Goal: Transaction & Acquisition: Purchase product/service

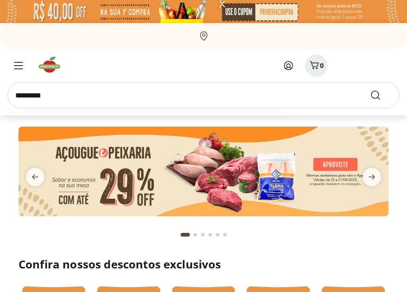
type input "*********"
click at [370, 90] on button "Submit Search" at bounding box center [381, 95] width 22 height 11
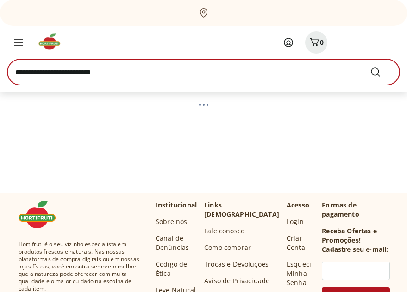
scroll to position [93, 0]
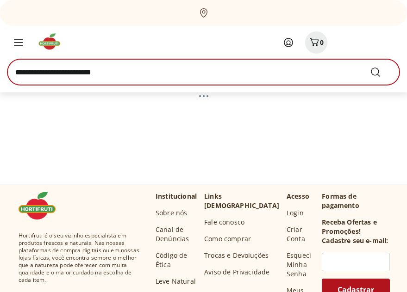
select select "**********"
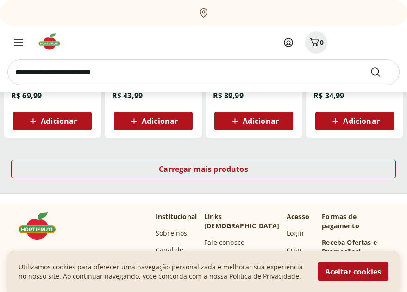
scroll to position [648, 0]
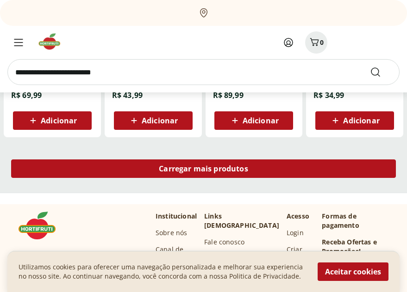
click at [160, 176] on div "Carregar mais produtos" at bounding box center [203, 169] width 385 height 19
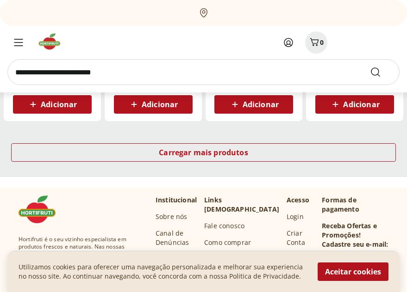
scroll to position [1296, 0]
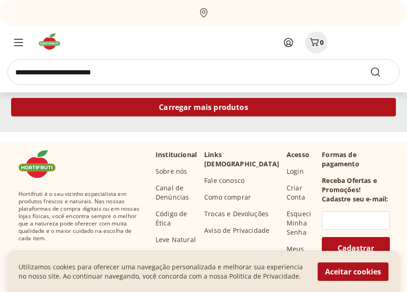
click at [184, 113] on div "Carregar mais produtos" at bounding box center [203, 107] width 385 height 19
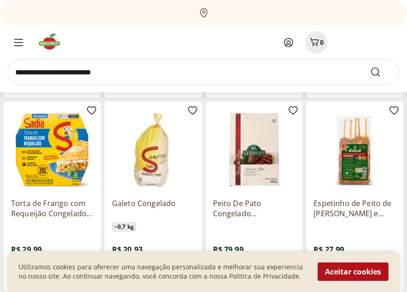
scroll to position [1805, 0]
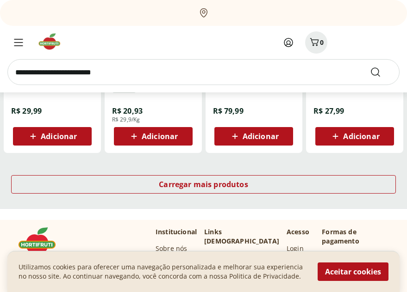
click at [176, 174] on div "Carregar mais produtos" at bounding box center [203, 186] width 407 height 44
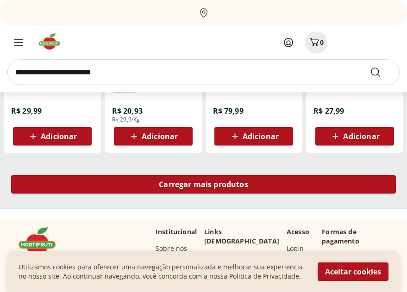
click at [182, 187] on span "Carregar mais produtos" at bounding box center [203, 184] width 89 height 7
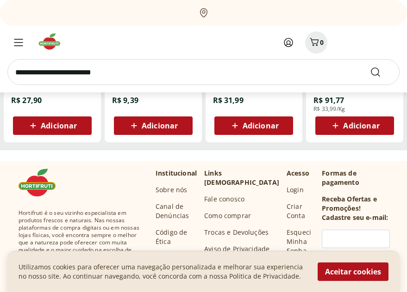
scroll to position [2406, 0]
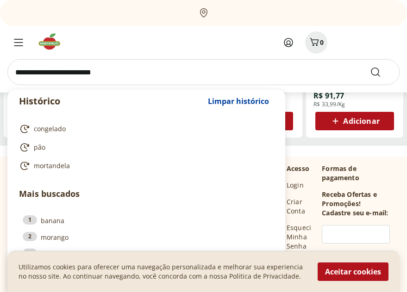
click at [161, 73] on input "search" at bounding box center [203, 72] width 392 height 26
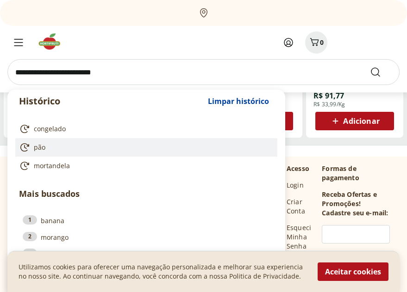
click at [58, 149] on link "pão" at bounding box center [144, 147] width 251 height 11
type input "***"
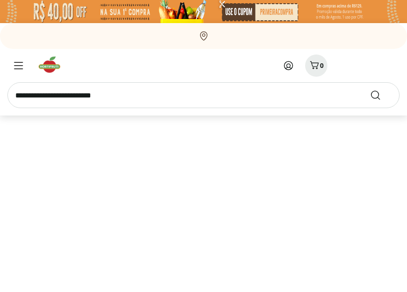
select select "**********"
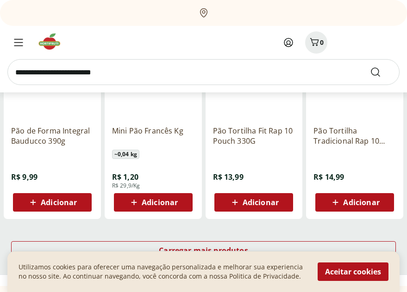
scroll to position [694, 0]
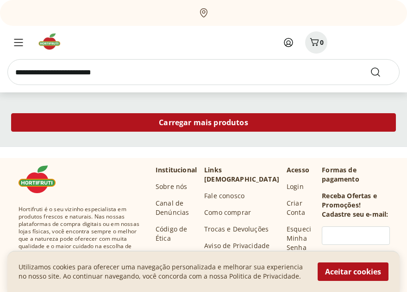
click at [155, 129] on div "Carregar mais produtos" at bounding box center [203, 122] width 385 height 19
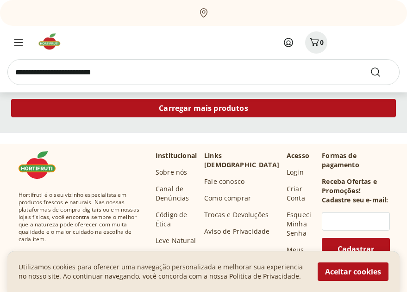
scroll to position [1296, 0]
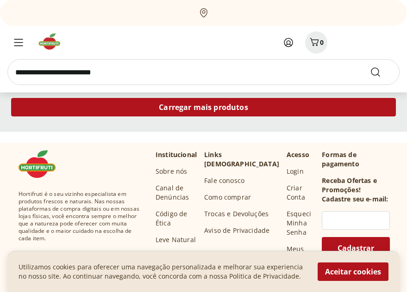
click at [148, 112] on div "Carregar mais produtos" at bounding box center [203, 107] width 385 height 19
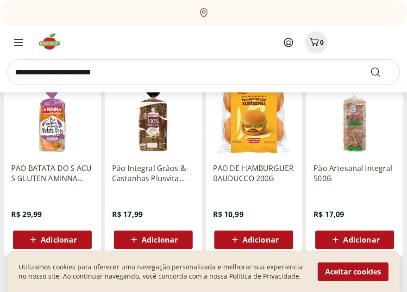
scroll to position [1758, 0]
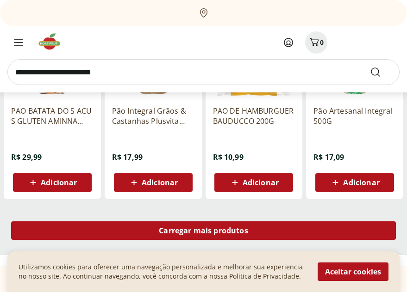
click at [211, 230] on span "Carregar mais produtos" at bounding box center [203, 230] width 89 height 7
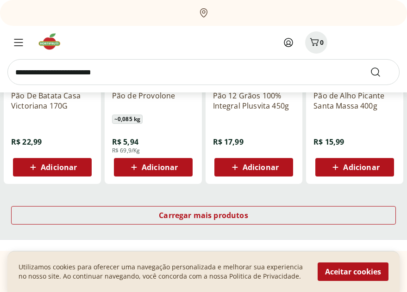
scroll to position [2452, 0]
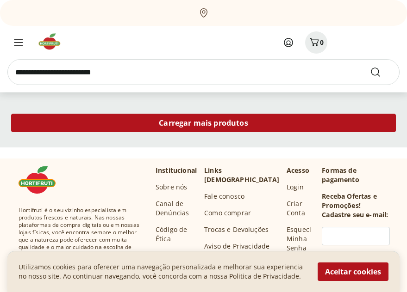
click at [186, 131] on div "Carregar mais produtos" at bounding box center [203, 123] width 385 height 19
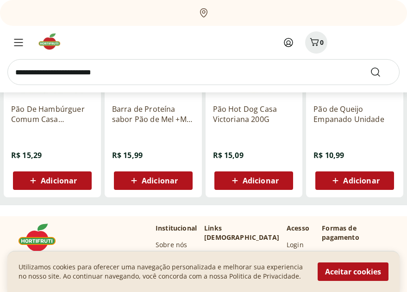
scroll to position [2730, 0]
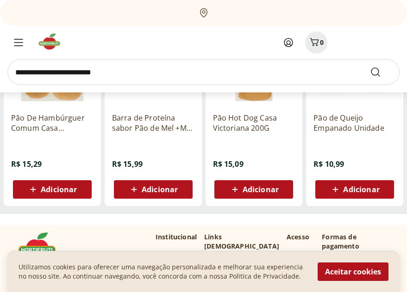
click at [177, 76] on input "search" at bounding box center [203, 72] width 392 height 26
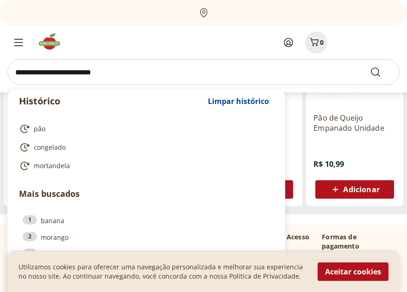
type input "*"
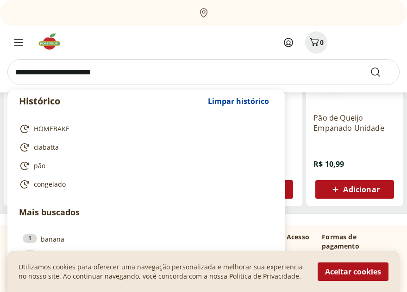
click at [190, 45] on div at bounding box center [105, 42] width 196 height 22
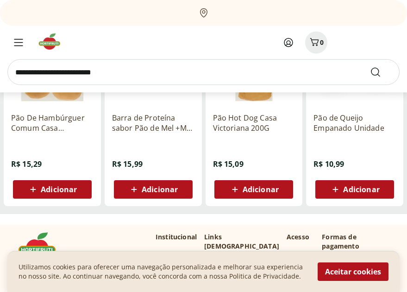
click at [57, 40] on img at bounding box center [52, 41] width 31 height 19
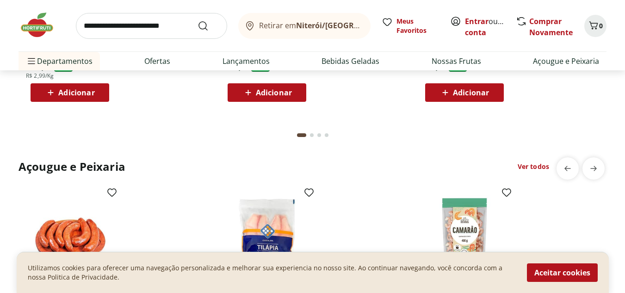
scroll to position [925, 0]
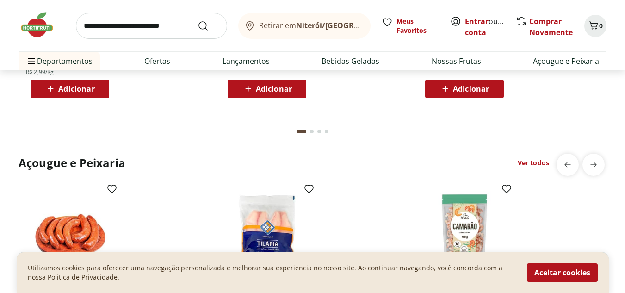
click at [313, 132] on div "Go to page 2 from fs-carousel" at bounding box center [312, 132] width 4 height 4
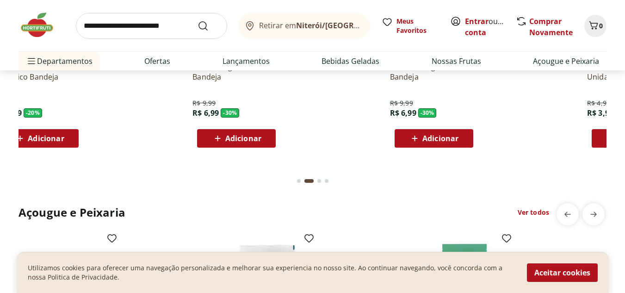
scroll to position [879, 0]
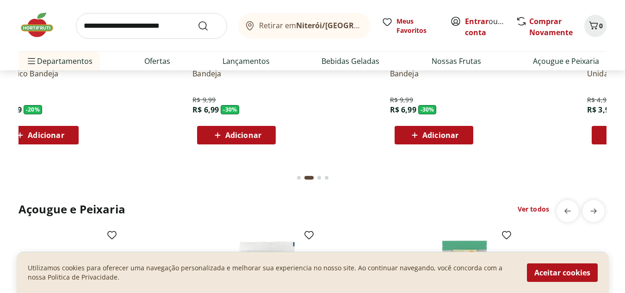
click at [299, 177] on div "Go to page 1 from fs-carousel" at bounding box center [299, 178] width 4 height 4
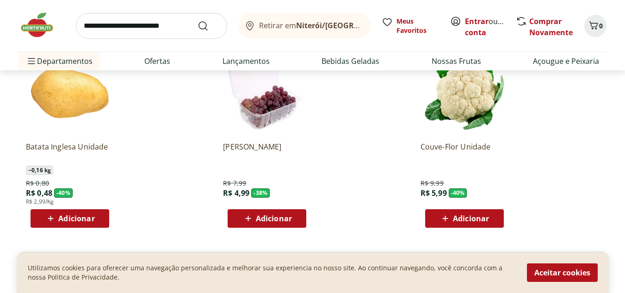
scroll to position [787, 0]
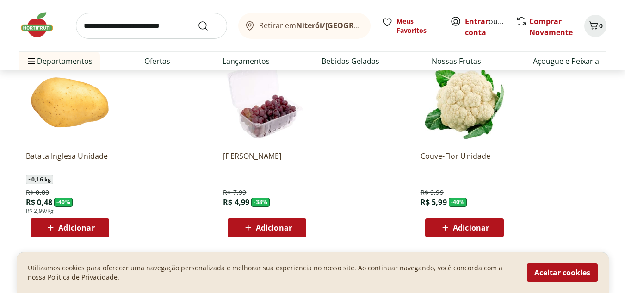
click at [81, 230] on span "Adicionar" at bounding box center [76, 227] width 36 height 7
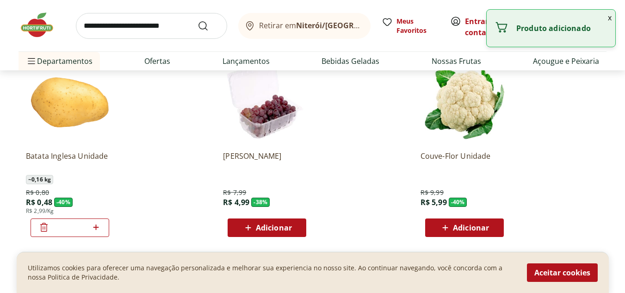
click at [95, 223] on icon at bounding box center [96, 227] width 12 height 11
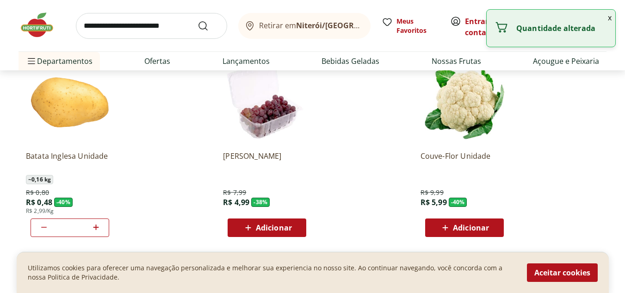
type input "*"
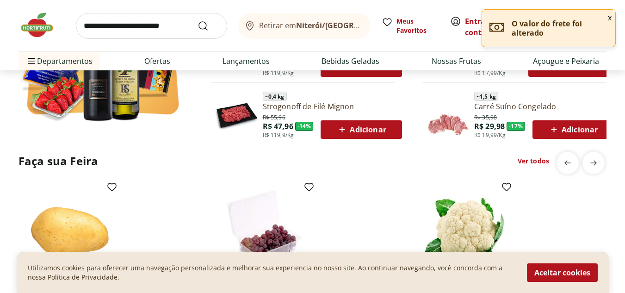
scroll to position [648, 0]
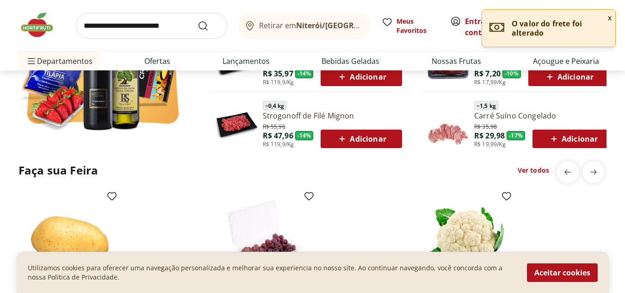
click at [406, 168] on link "Ver todos" at bounding box center [533, 170] width 31 height 9
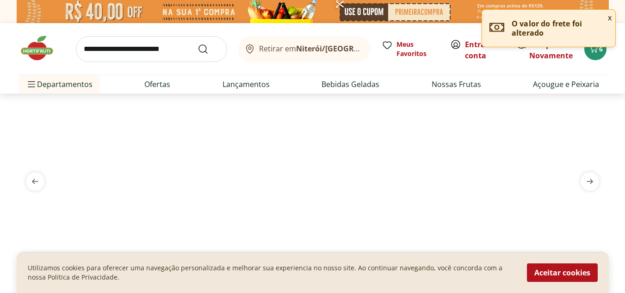
select select "**********"
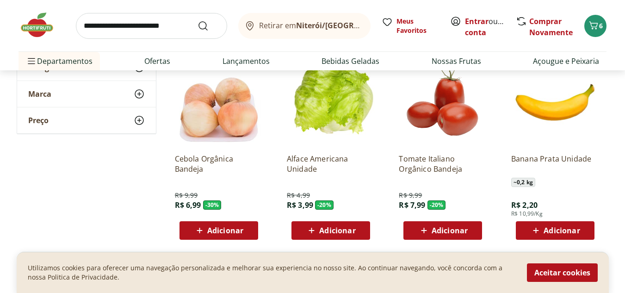
scroll to position [324, 0]
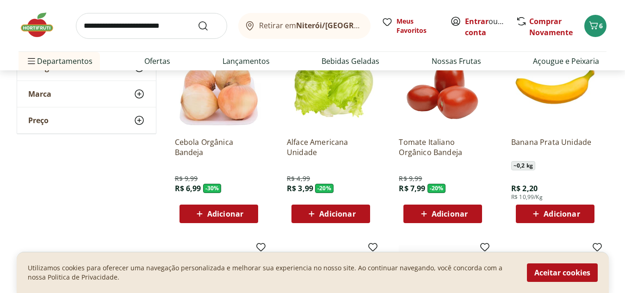
click at [348, 217] on span "Adicionar" at bounding box center [337, 213] width 36 height 7
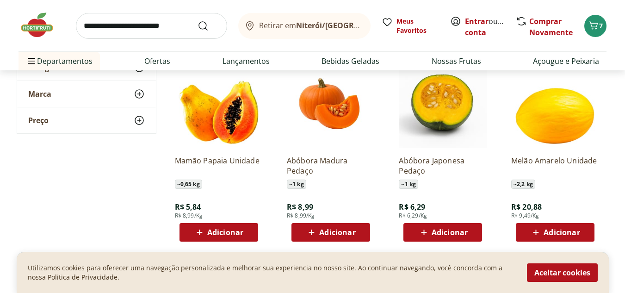
scroll to position [602, 0]
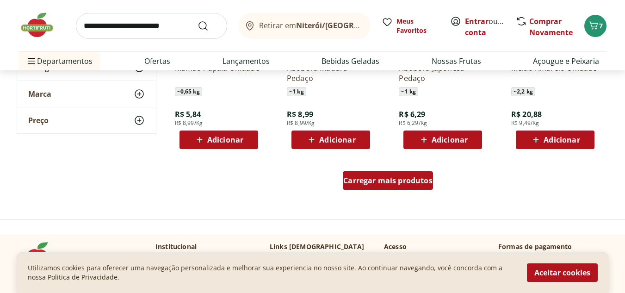
click at [406, 178] on span "Carregar mais produtos" at bounding box center [387, 180] width 89 height 7
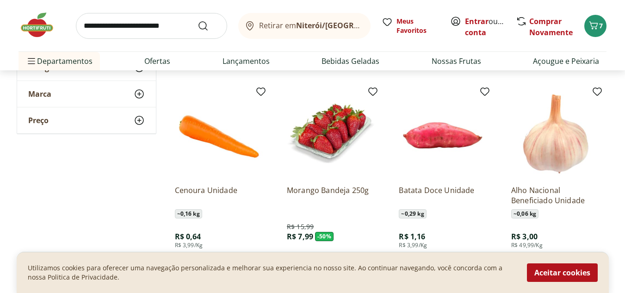
scroll to position [972, 0]
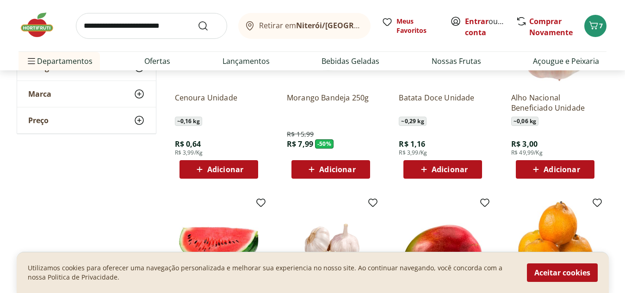
click at [406, 177] on div "Adicionar" at bounding box center [555, 169] width 64 height 17
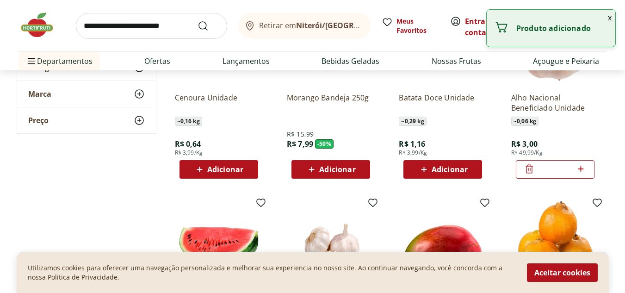
click at [406, 173] on icon at bounding box center [581, 168] width 12 height 11
type input "*"
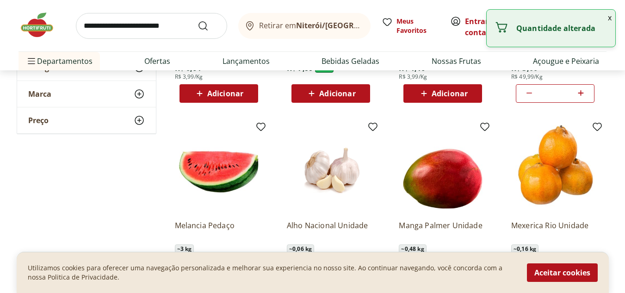
scroll to position [1157, 0]
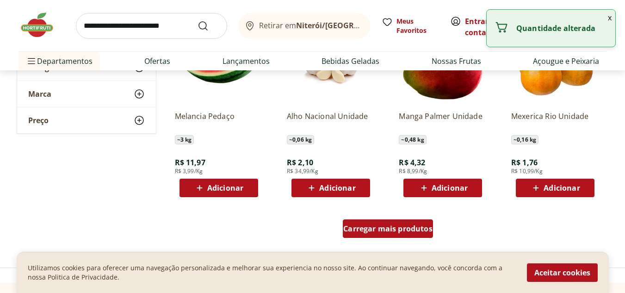
click at [386, 229] on span "Carregar mais produtos" at bounding box center [387, 228] width 89 height 7
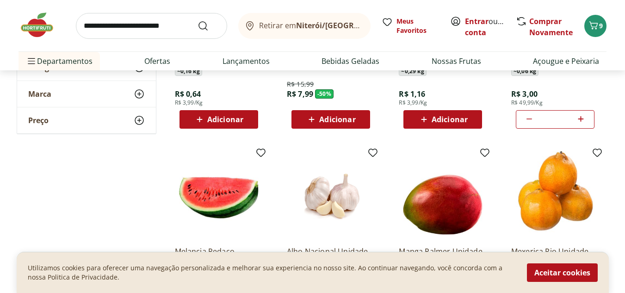
scroll to position [1111, 0]
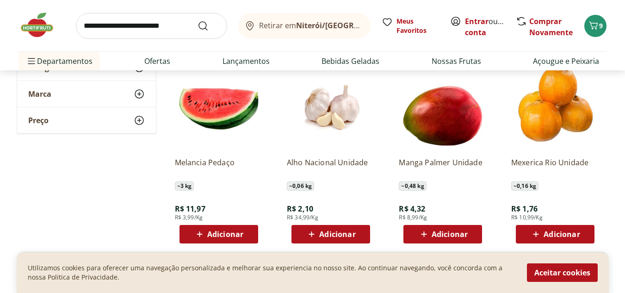
click at [364, 239] on button "Adicionar" at bounding box center [331, 234] width 79 height 19
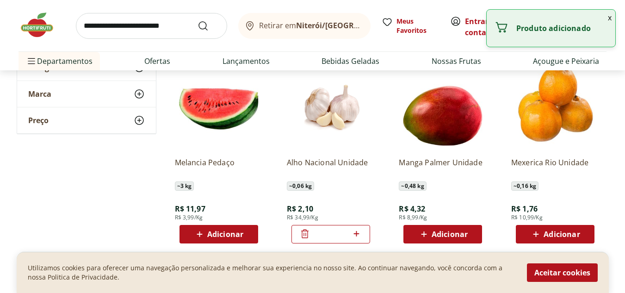
click at [364, 239] on div "*" at bounding box center [331, 234] width 79 height 19
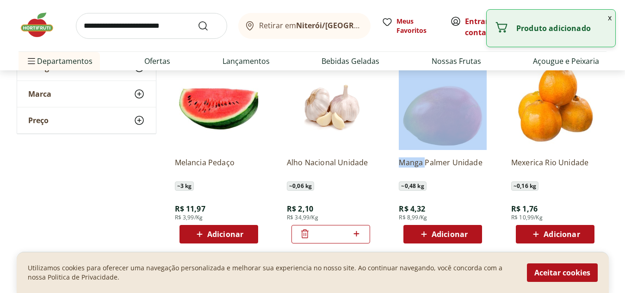
click at [361, 231] on icon at bounding box center [357, 233] width 12 height 11
type input "*"
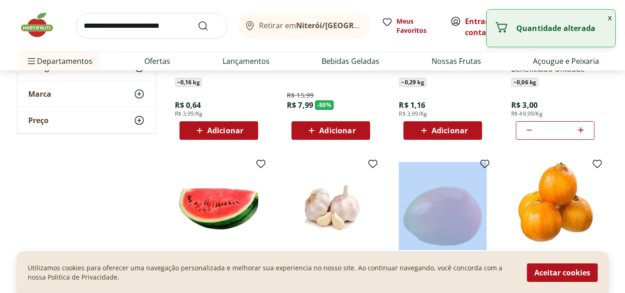
scroll to position [972, 0]
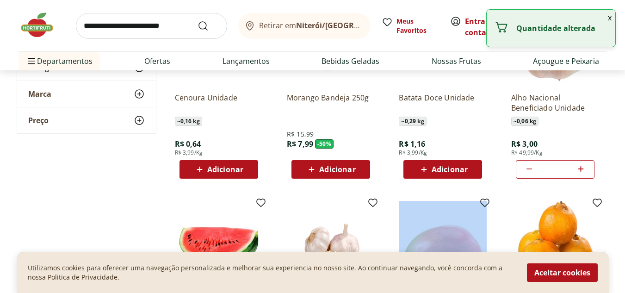
click at [406, 173] on div "*" at bounding box center [555, 169] width 79 height 19
click at [406, 171] on icon at bounding box center [529, 168] width 11 height 11
type input "*"
click at [406, 171] on icon at bounding box center [529, 168] width 11 height 11
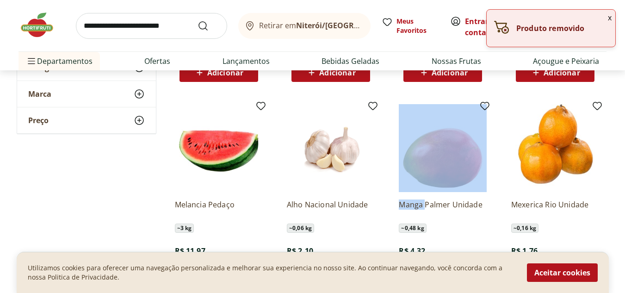
scroll to position [1111, 0]
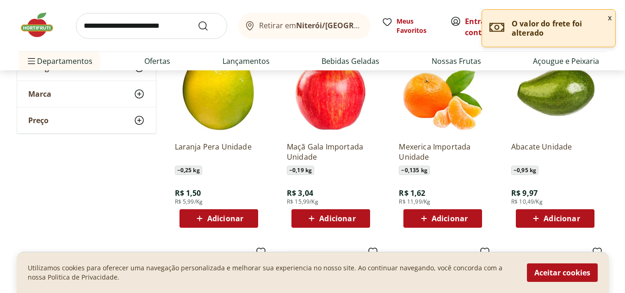
scroll to position [1527, 0]
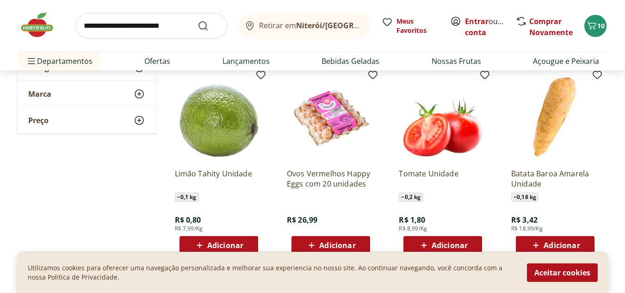
drag, startPoint x: 234, startPoint y: 241, endPoint x: 220, endPoint y: 191, distance: 51.9
click at [234, 242] on span "Adicionar" at bounding box center [225, 245] width 36 height 7
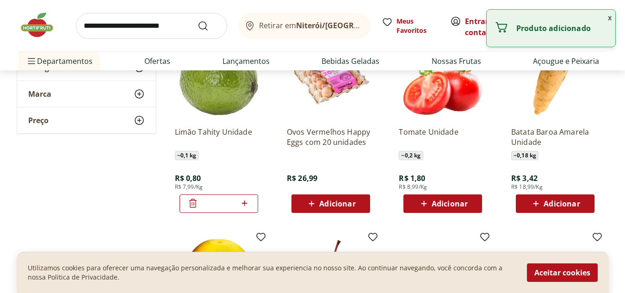
scroll to position [1388, 0]
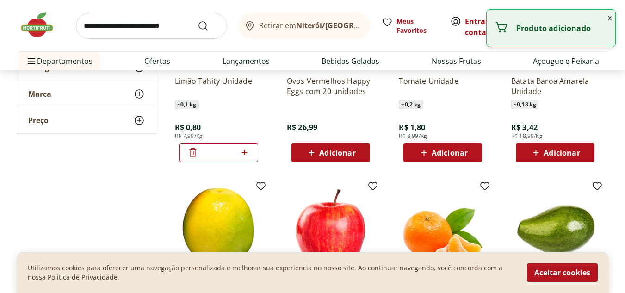
click at [246, 154] on icon at bounding box center [245, 152] width 12 height 11
type input "*"
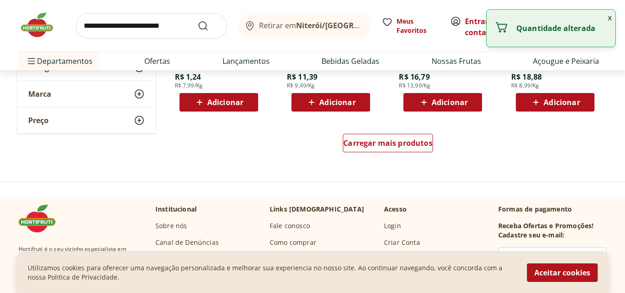
scroll to position [1851, 0]
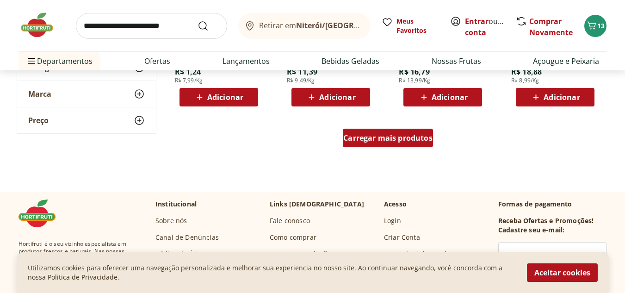
click at [399, 140] on span "Carregar mais produtos" at bounding box center [387, 137] width 89 height 7
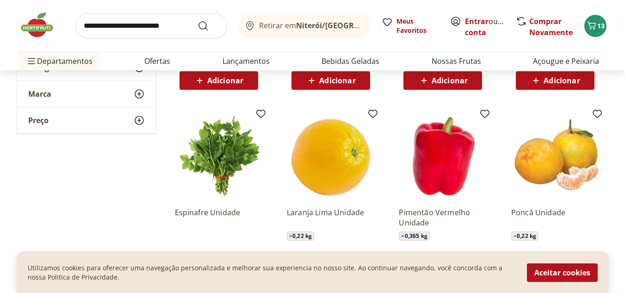
scroll to position [2406, 0]
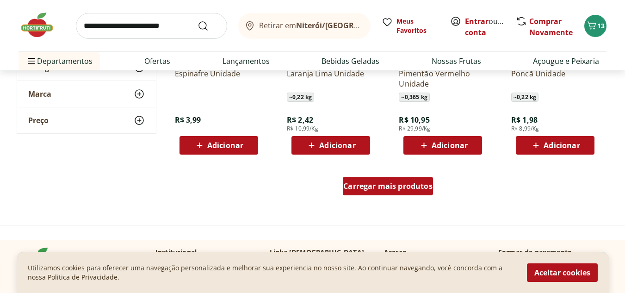
click at [358, 177] on div "Carregar mais produtos" at bounding box center [388, 186] width 90 height 19
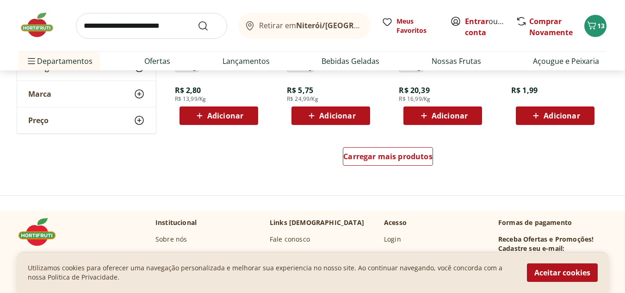
scroll to position [3147, 0]
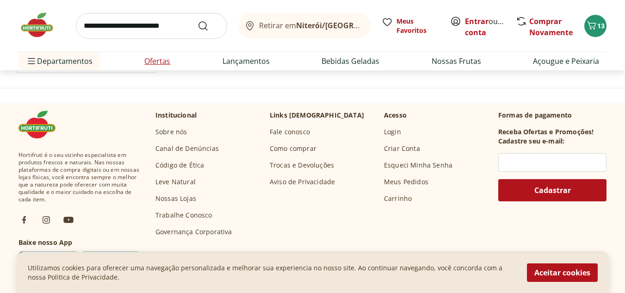
click at [162, 64] on link "Ofertas" at bounding box center [157, 61] width 26 height 11
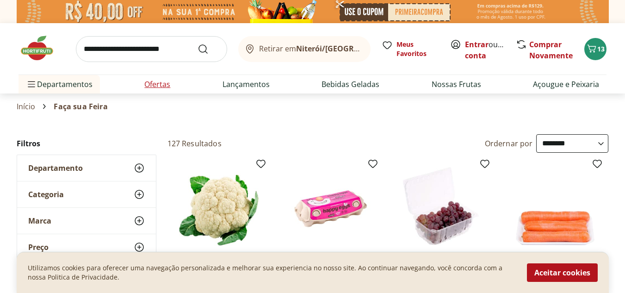
select select "**********"
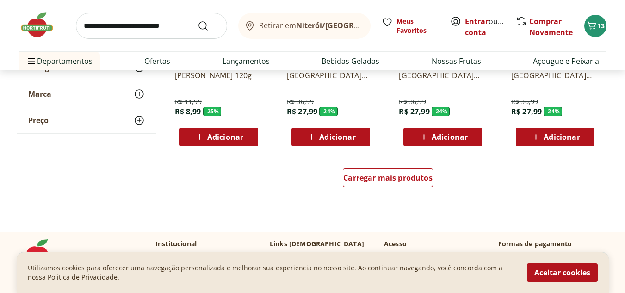
scroll to position [694, 0]
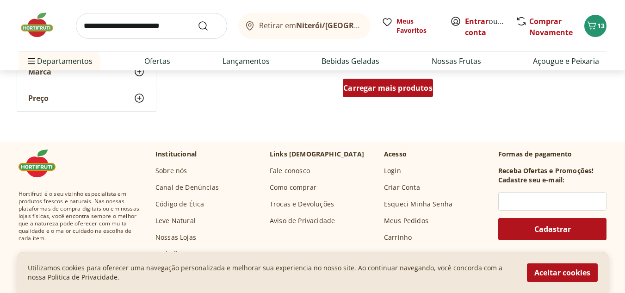
click at [359, 92] on span "Carregar mais produtos" at bounding box center [387, 87] width 89 height 7
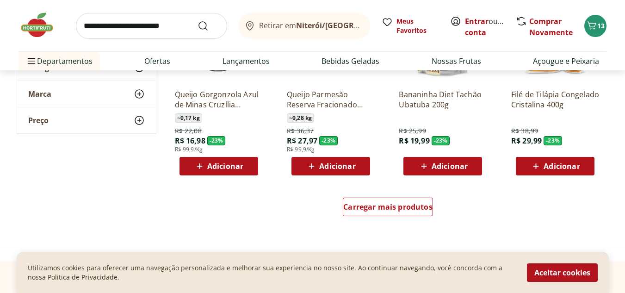
scroll to position [1296, 0]
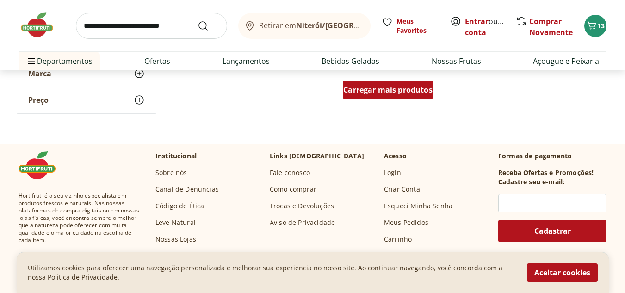
click at [386, 87] on span "Carregar mais produtos" at bounding box center [387, 89] width 89 height 7
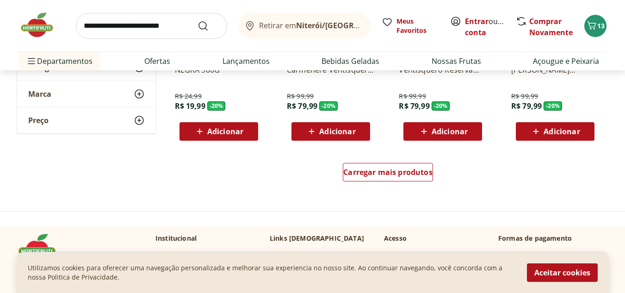
scroll to position [1897, 0]
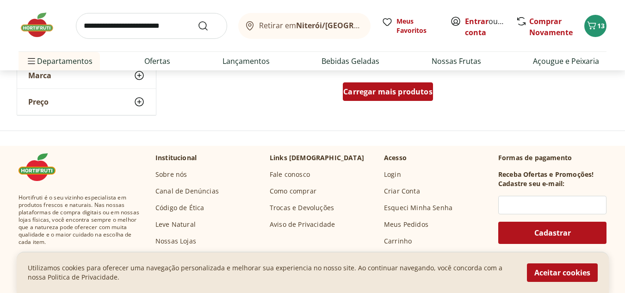
click at [376, 99] on div "Carregar mais produtos" at bounding box center [388, 91] width 90 height 19
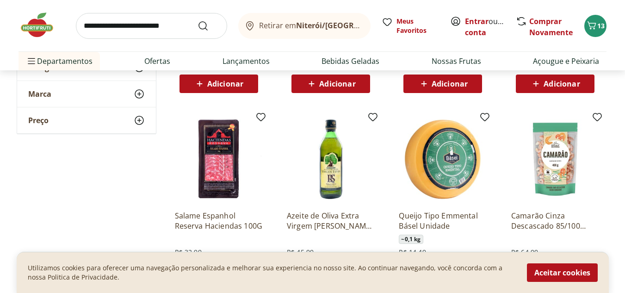
scroll to position [2314, 0]
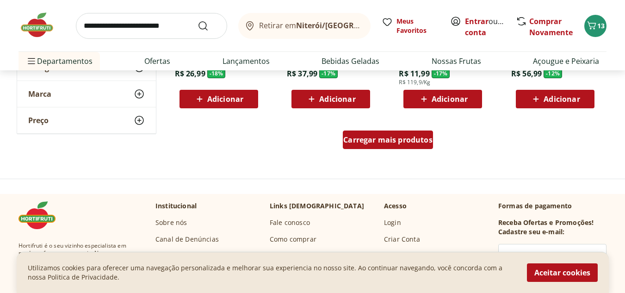
click at [386, 136] on span "Carregar mais produtos" at bounding box center [387, 139] width 89 height 7
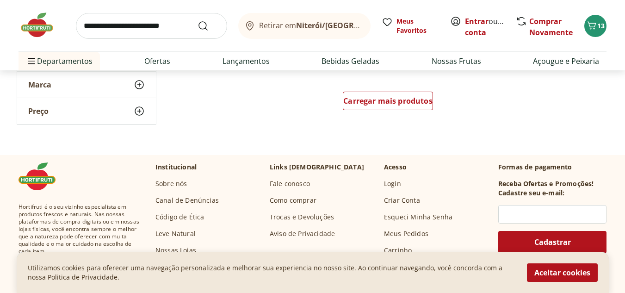
scroll to position [3100, 0]
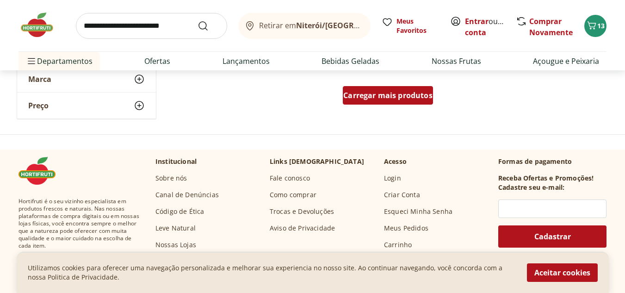
click at [385, 92] on span "Carregar mais produtos" at bounding box center [387, 95] width 89 height 7
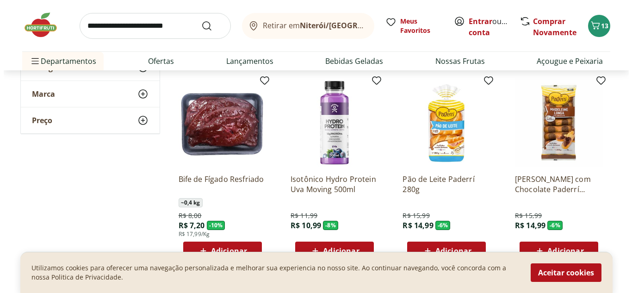
scroll to position [3517, 0]
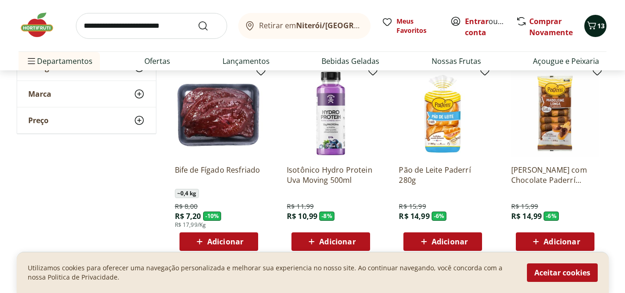
click at [406, 19] on div "13" at bounding box center [595, 26] width 7 height 15
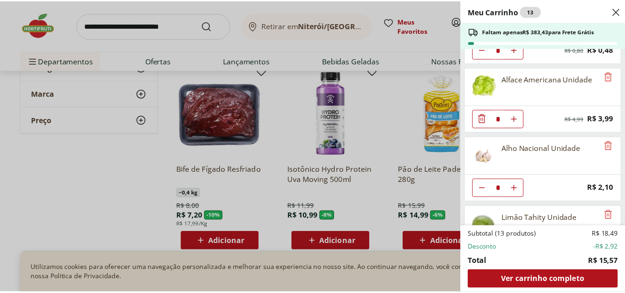
scroll to position [103, 0]
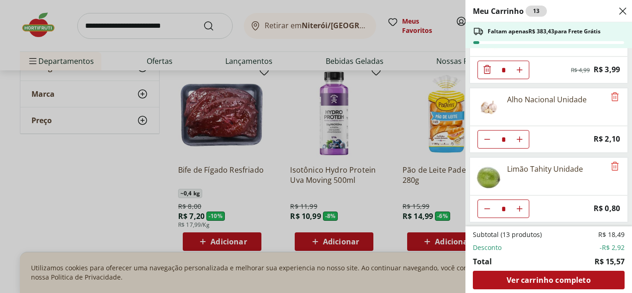
click at [120, 176] on div "Meu Carrinho 13 Faltam apenas R$ 383,43 para Frete Grátis Batata Inglesa Unidad…" at bounding box center [316, 146] width 632 height 293
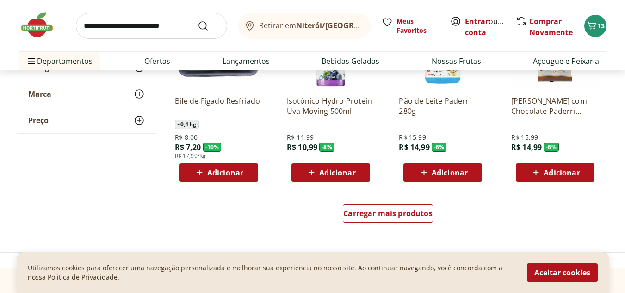
scroll to position [3656, 0]
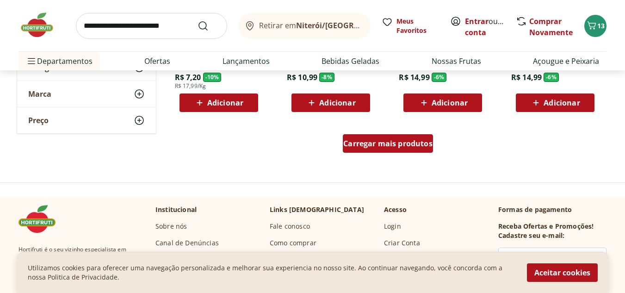
click at [406, 140] on span "Carregar mais produtos" at bounding box center [387, 143] width 89 height 7
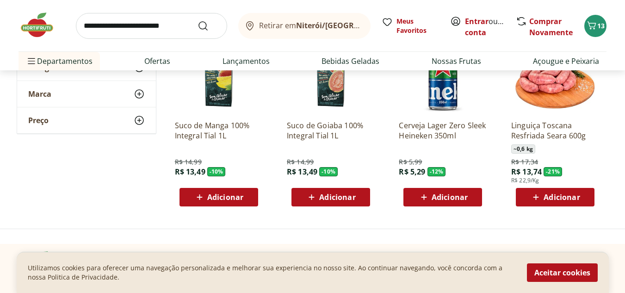
scroll to position [4257, 0]
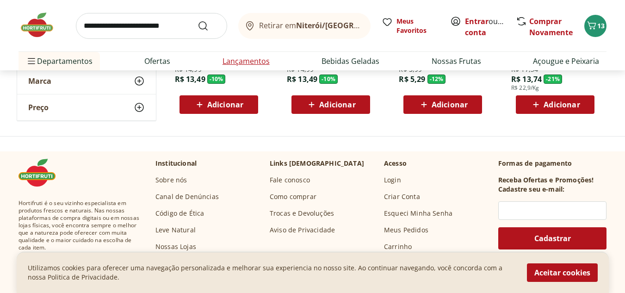
click at [219, 64] on li "Lançamentos" at bounding box center [246, 61] width 62 height 19
click at [258, 62] on link "Lançamentos" at bounding box center [246, 61] width 47 height 11
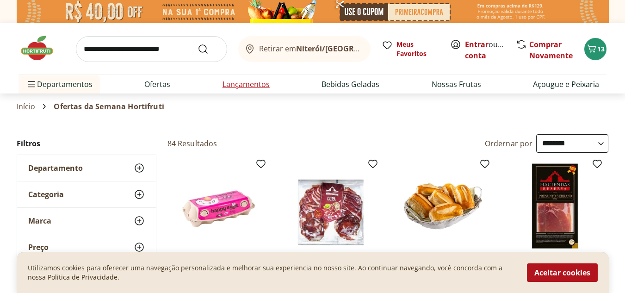
select select "**********"
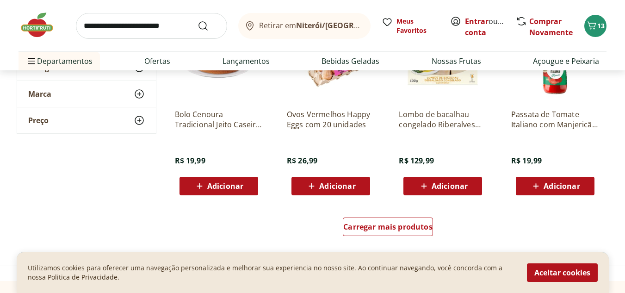
scroll to position [694, 0]
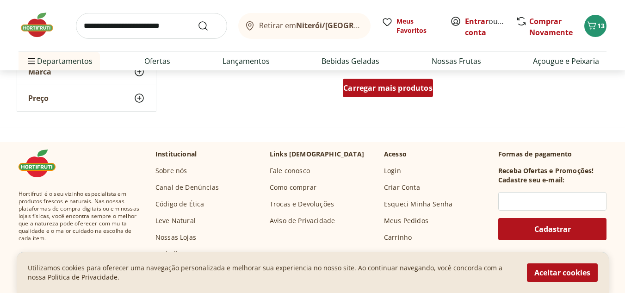
click at [402, 91] on span "Carregar mais produtos" at bounding box center [387, 87] width 89 height 7
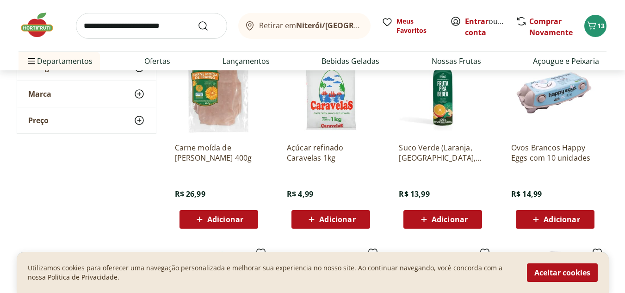
scroll to position [925, 0]
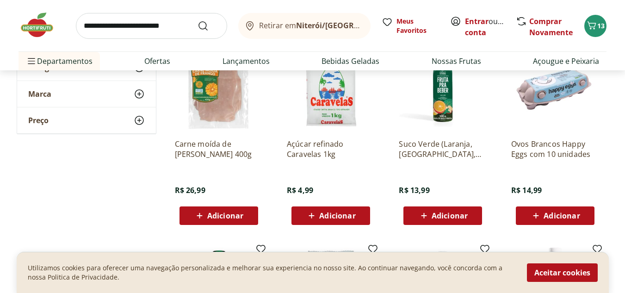
click at [139, 30] on input "search" at bounding box center [151, 26] width 151 height 26
type input "*******"
click at [198, 20] on button "Submit Search" at bounding box center [209, 25] width 22 height 11
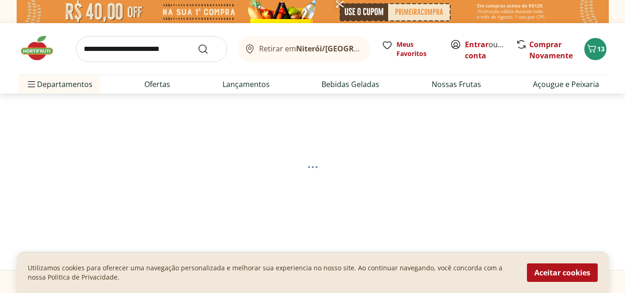
select select "**********"
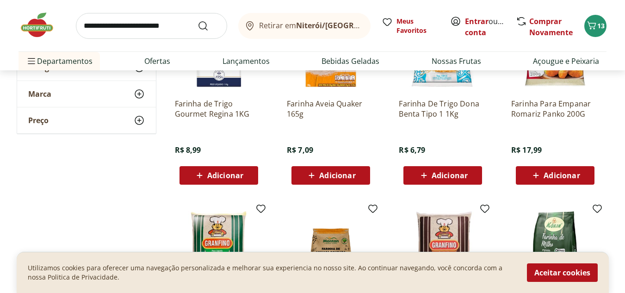
scroll to position [463, 0]
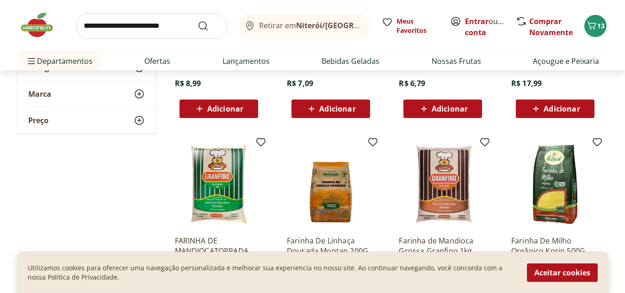
click at [406, 112] on icon at bounding box center [424, 108] width 12 height 11
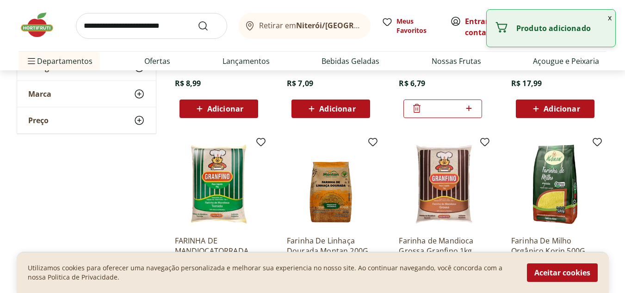
click at [171, 25] on input "search" at bounding box center [151, 26] width 151 height 26
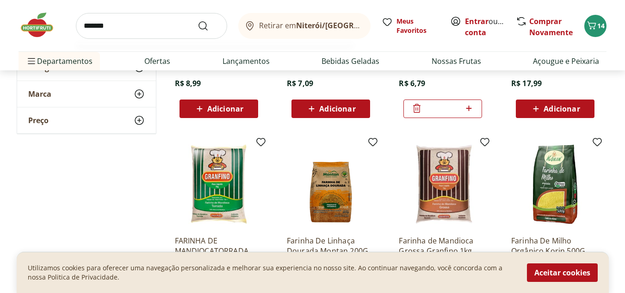
type input "********"
click button "Submit Search" at bounding box center [209, 25] width 22 height 11
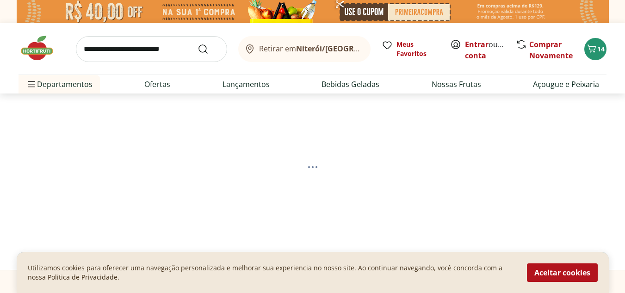
select select "**********"
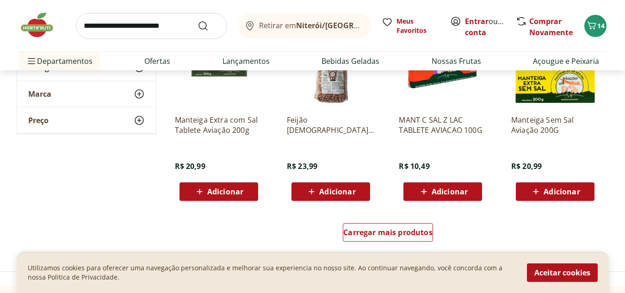
scroll to position [648, 0]
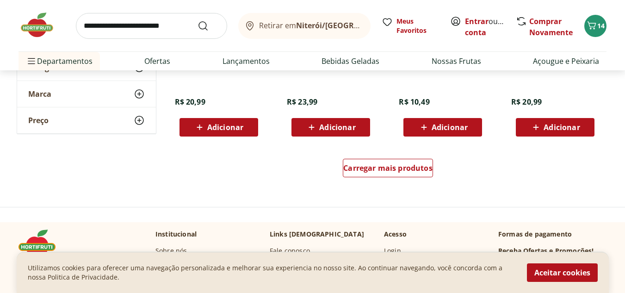
click at [161, 30] on input "search" at bounding box center [151, 26] width 151 height 26
type input "******"
click at [198, 20] on button "Submit Search" at bounding box center [209, 25] width 22 height 11
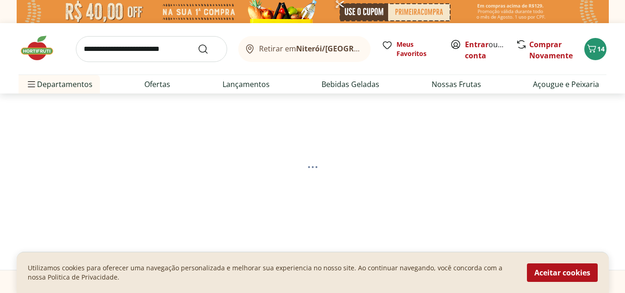
select select "**********"
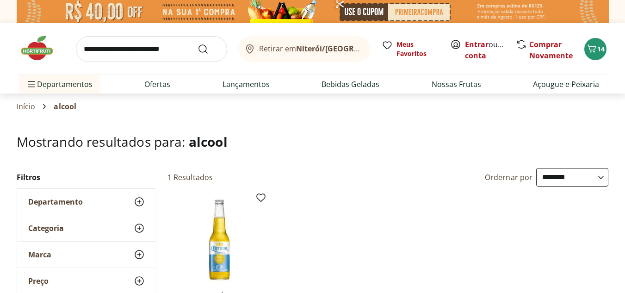
scroll to position [139, 0]
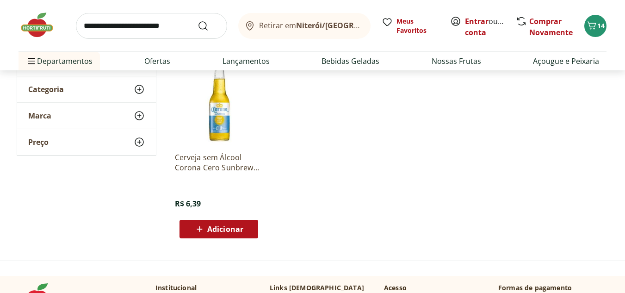
click at [155, 21] on input "search" at bounding box center [151, 26] width 151 height 26
type input "*******"
click button "Submit Search" at bounding box center [209, 25] width 22 height 11
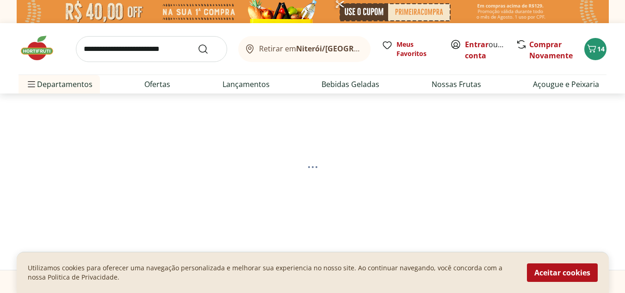
select select "**********"
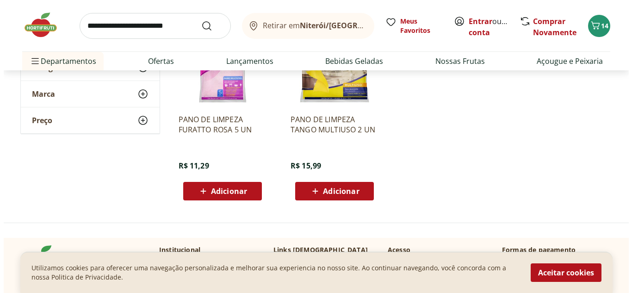
scroll to position [416, 0]
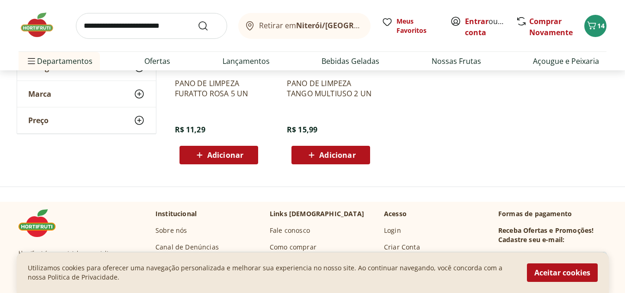
click at [147, 24] on input "search" at bounding box center [151, 26] width 151 height 26
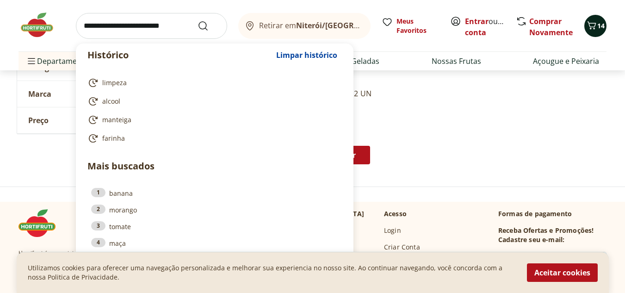
click at [406, 31] on span "Carrinho" at bounding box center [591, 26] width 11 height 12
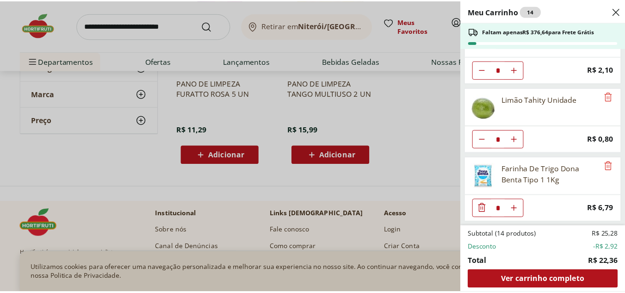
scroll to position [0, 0]
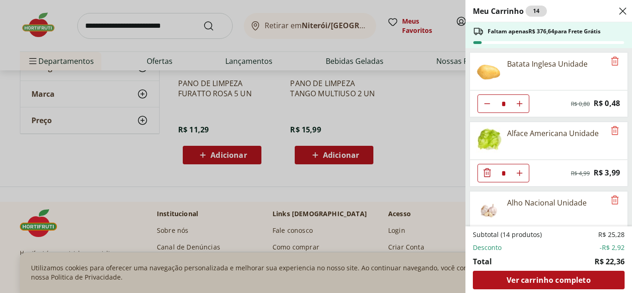
click at [406, 9] on icon "Close" at bounding box center [622, 11] width 11 height 11
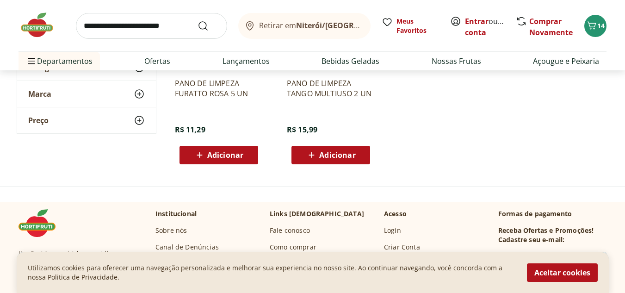
click at [183, 29] on input "search" at bounding box center [151, 26] width 151 height 26
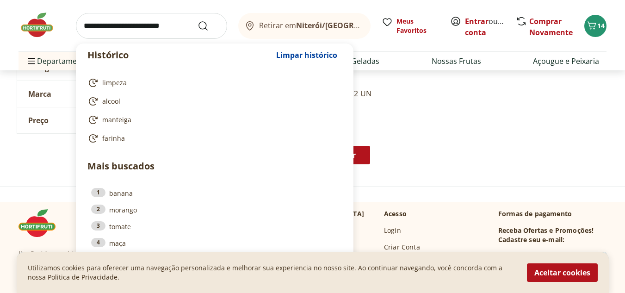
click at [143, 23] on input "search" at bounding box center [151, 26] width 151 height 26
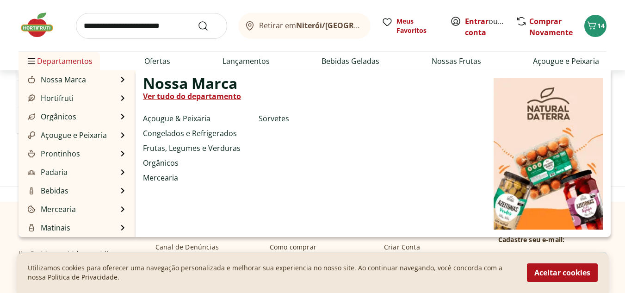
click at [66, 68] on span "Departamentos" at bounding box center [59, 61] width 67 height 22
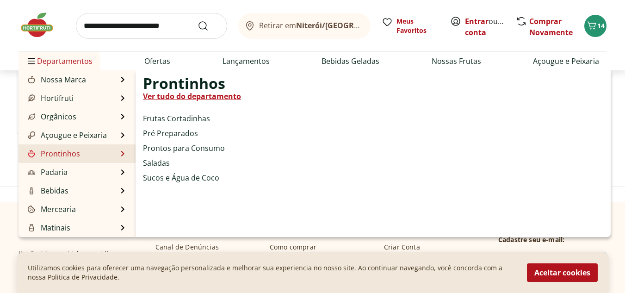
click at [65, 161] on li "Prontinhos Prontinhos Ver tudo do departamento Frutas Cortadinhas Pré Preparado…" at bounding box center [77, 153] width 117 height 19
click at [167, 99] on link "Ver tudo do departamento" at bounding box center [192, 96] width 98 height 11
select select "**********"
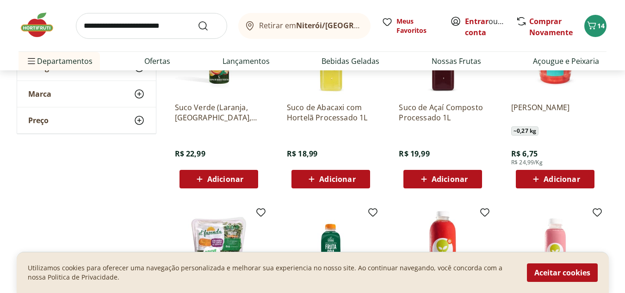
scroll to position [278, 0]
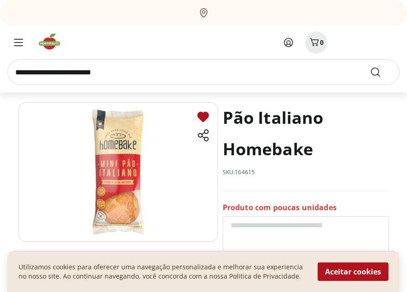
scroll to position [93, 0]
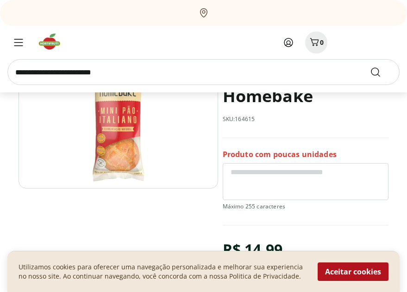
click at [117, 136] on img at bounding box center [118, 119] width 199 height 140
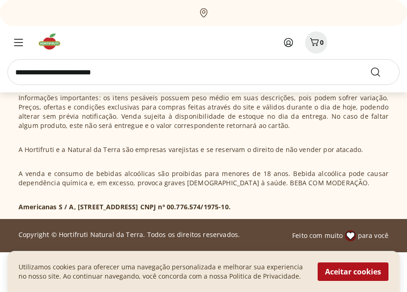
scroll to position [555, 0]
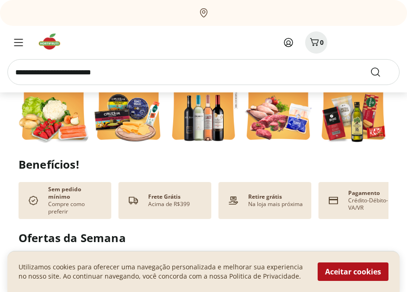
scroll to position [416, 0]
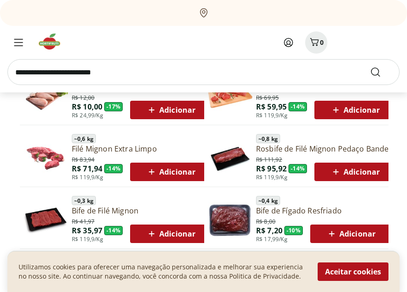
click at [151, 71] on input "search" at bounding box center [203, 72] width 392 height 26
type input "********"
click at [370, 67] on button "Submit Search" at bounding box center [381, 72] width 22 height 11
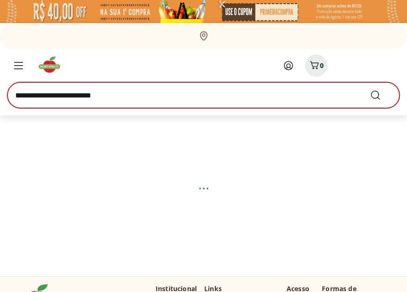
select select "**********"
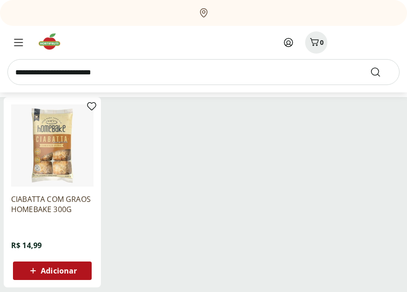
scroll to position [139, 0]
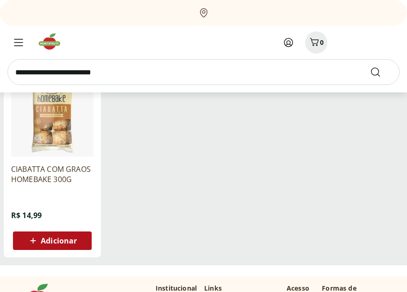
click at [67, 128] on img at bounding box center [52, 115] width 82 height 82
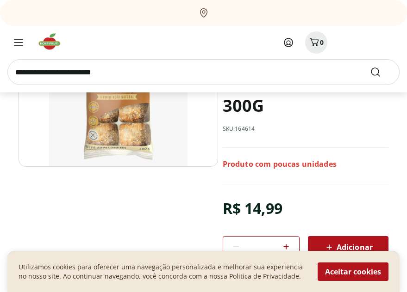
scroll to position [46, 0]
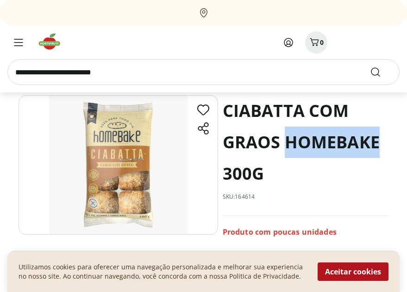
drag, startPoint x: 282, startPoint y: 144, endPoint x: 378, endPoint y: 147, distance: 95.8
click at [378, 147] on h1 "CIABATTA COM GRAOS HOMEBAKE 300G" at bounding box center [306, 142] width 166 height 94
copy h1 "HOMEBAKE"
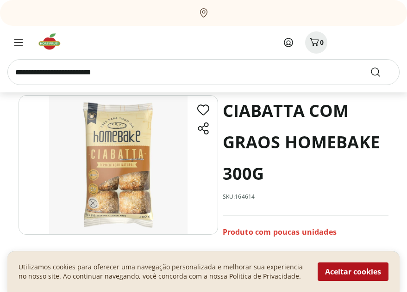
click at [186, 75] on input "search" at bounding box center [203, 72] width 392 height 26
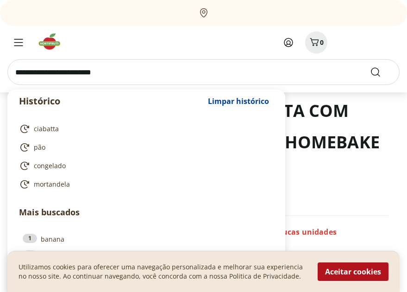
paste input "********"
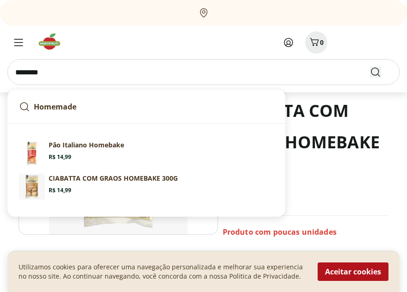
type input "********"
click at [374, 75] on use "Submit Search" at bounding box center [375, 72] width 11 height 11
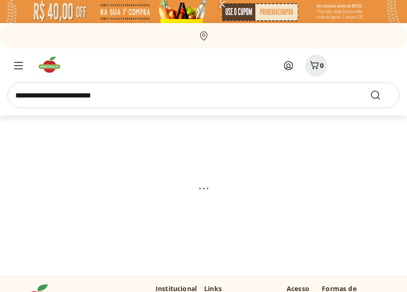
scroll to position [46, 0]
select select "**********"
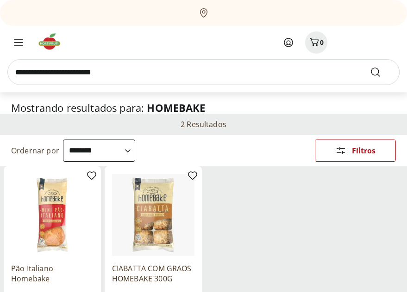
scroll to position [93, 0]
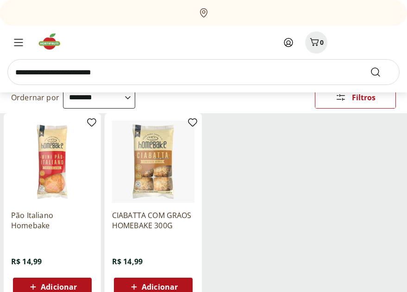
click at [27, 160] on img at bounding box center [52, 162] width 82 height 82
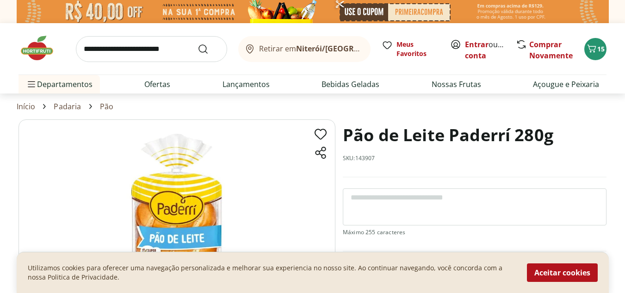
scroll to position [139, 0]
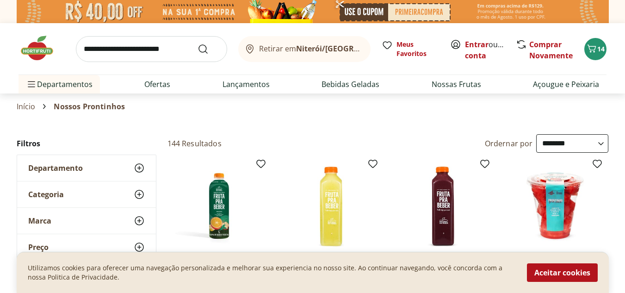
select select "**********"
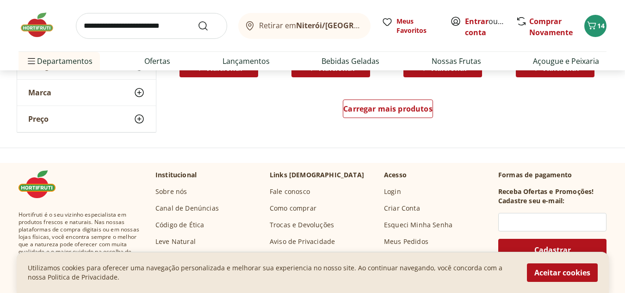
scroll to position [694, 0]
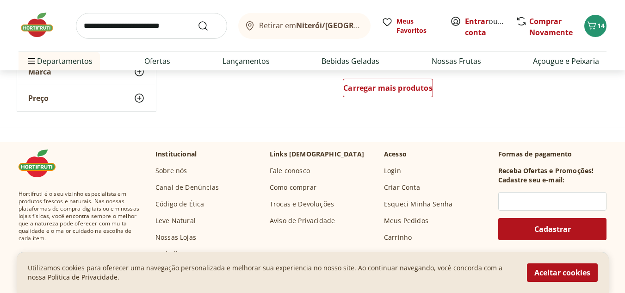
click at [373, 103] on div "Carregar mais produtos" at bounding box center [388, 90] width 449 height 44
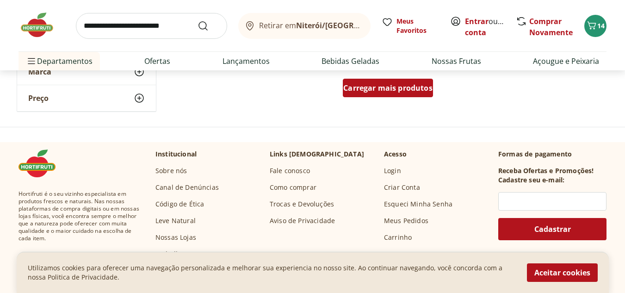
click at [369, 93] on div "Carregar mais produtos" at bounding box center [388, 88] width 90 height 19
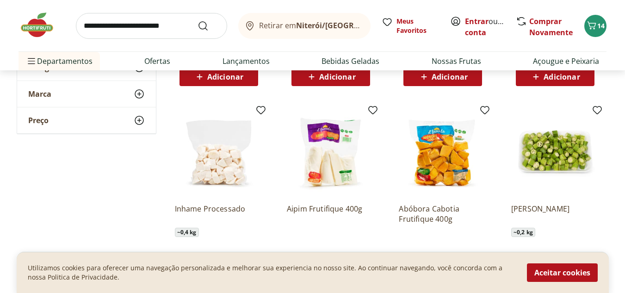
scroll to position [1249, 0]
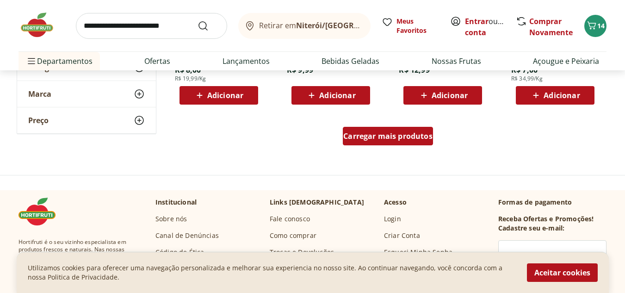
click at [360, 134] on span "Carregar mais produtos" at bounding box center [387, 135] width 89 height 7
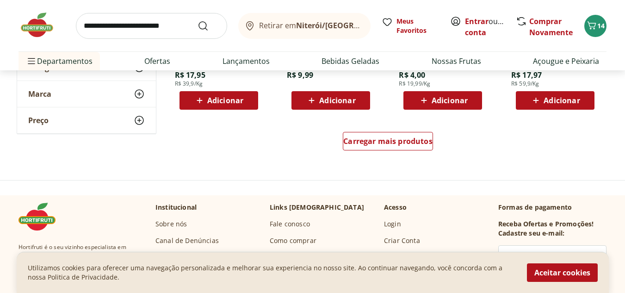
scroll to position [1851, 0]
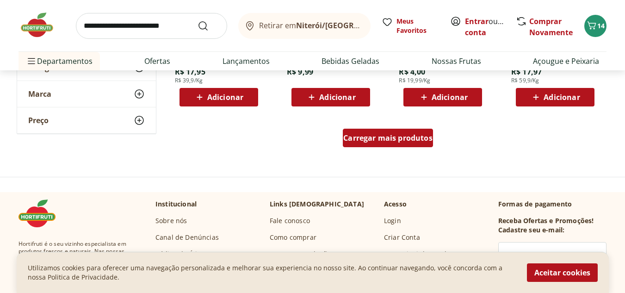
click at [377, 137] on span "Carregar mais produtos" at bounding box center [387, 137] width 89 height 7
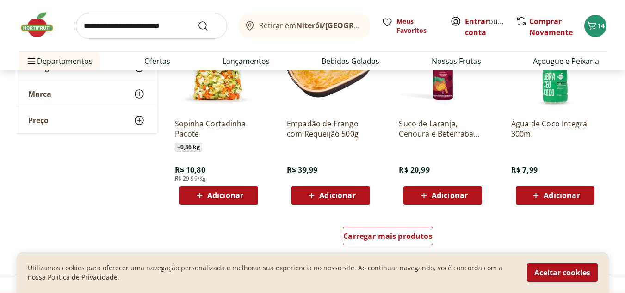
scroll to position [2360, 0]
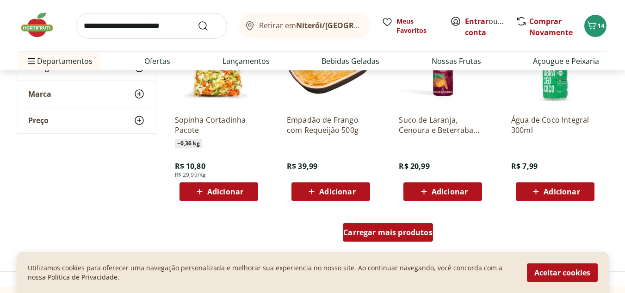
click at [397, 224] on div "Carregar mais produtos" at bounding box center [388, 232] width 90 height 19
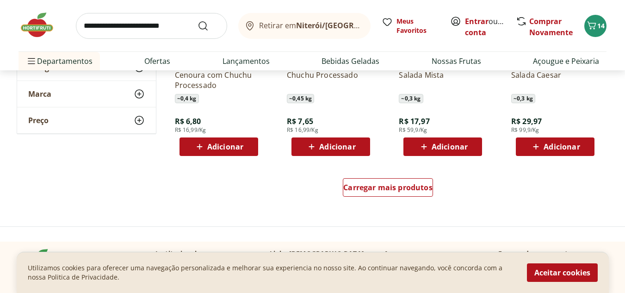
scroll to position [3100, 0]
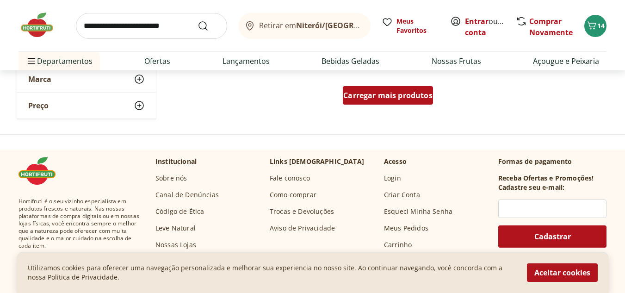
click at [360, 86] on div "Carregar mais produtos" at bounding box center [388, 95] width 90 height 19
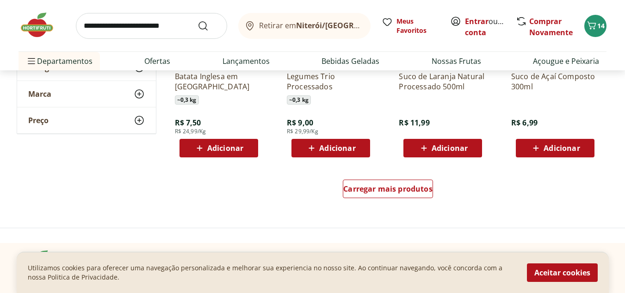
scroll to position [3702, 0]
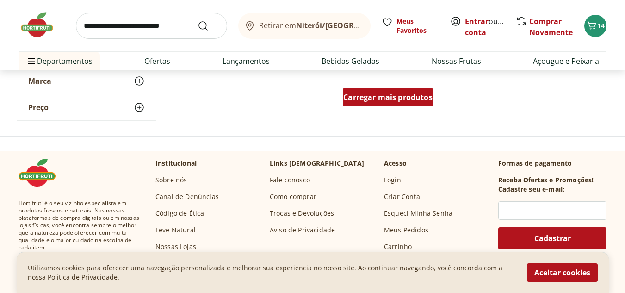
click at [355, 103] on div "Carregar mais produtos" at bounding box center [388, 97] width 90 height 19
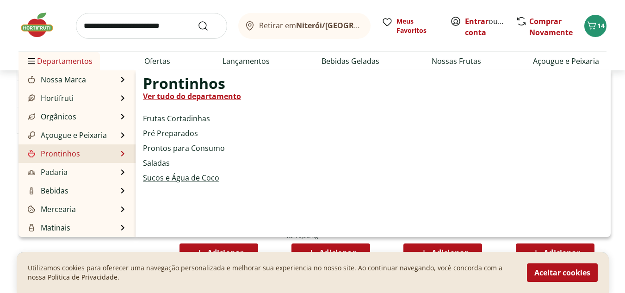
click at [171, 178] on link "Sucos e Água de Coco" at bounding box center [181, 177] width 76 height 11
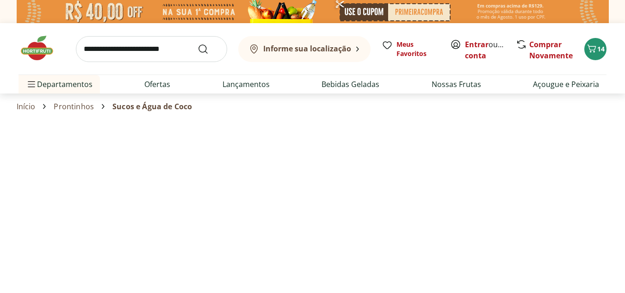
select select "**********"
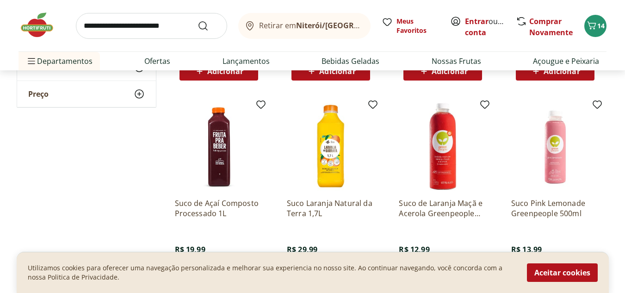
scroll to position [278, 0]
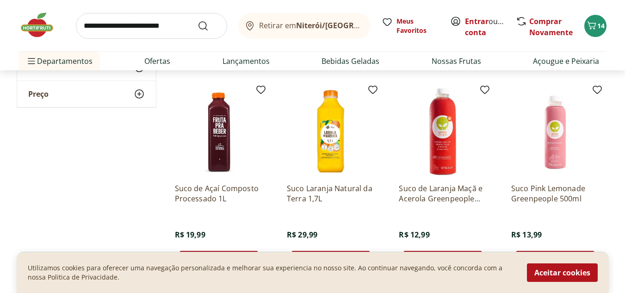
click at [461, 198] on p "Suco de Laranja Maçã e Acerola Greenpeople 500ml" at bounding box center [443, 193] width 88 height 20
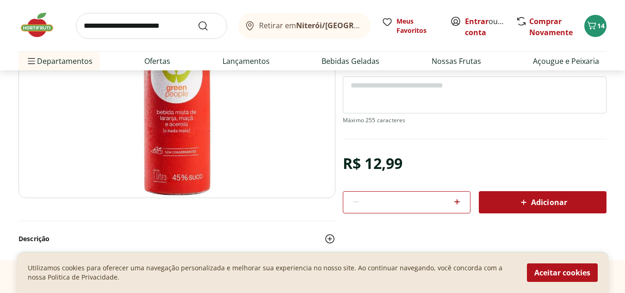
scroll to position [185, 0]
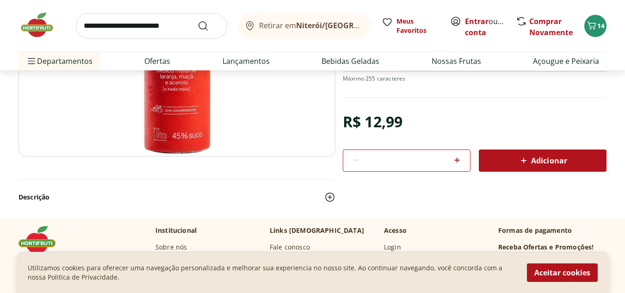
select select "**********"
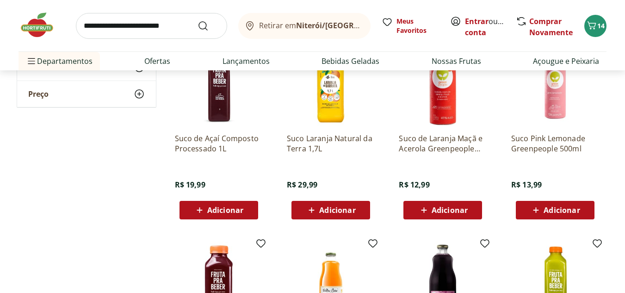
scroll to position [416, 0]
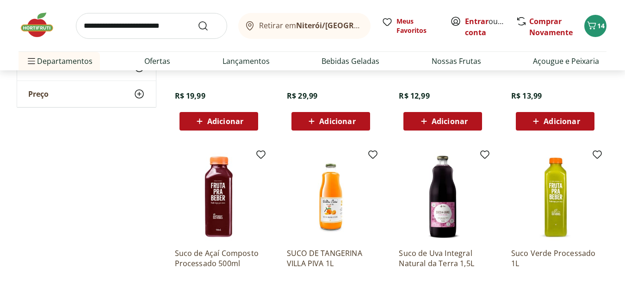
click at [447, 119] on span "Adicionar" at bounding box center [450, 121] width 36 height 7
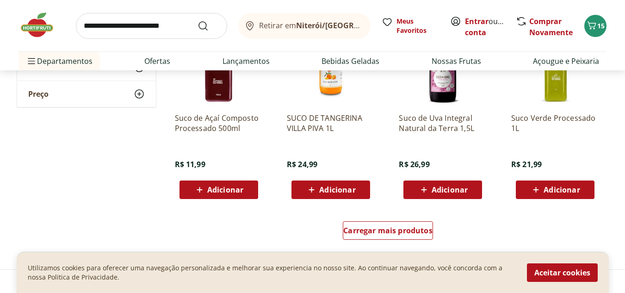
scroll to position [602, 0]
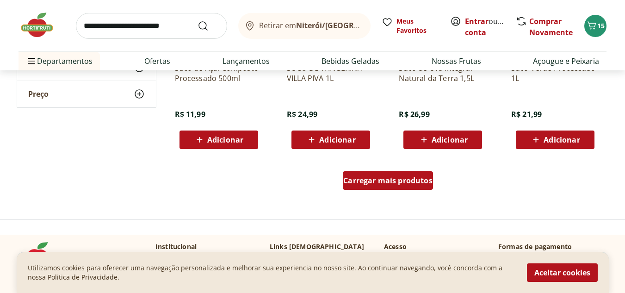
click at [347, 182] on span "Carregar mais produtos" at bounding box center [387, 180] width 89 height 7
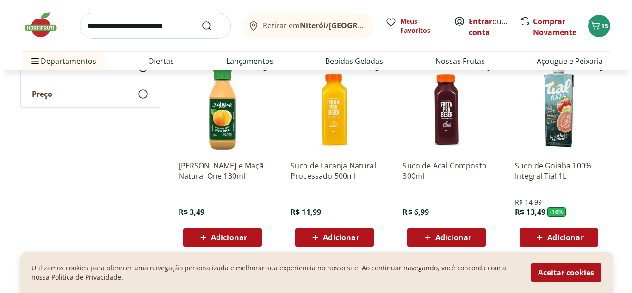
scroll to position [1122, 0]
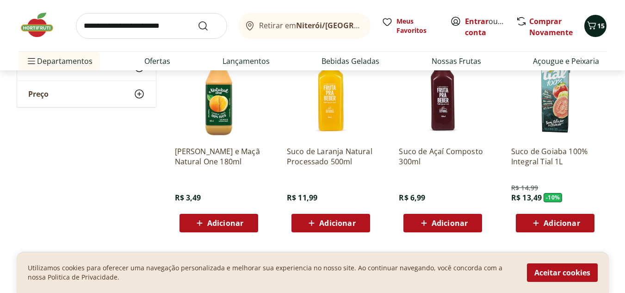
click at [599, 28] on span "15" at bounding box center [600, 25] width 7 height 9
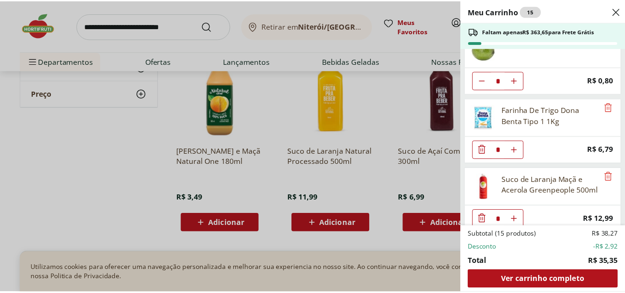
scroll to position [242, 0]
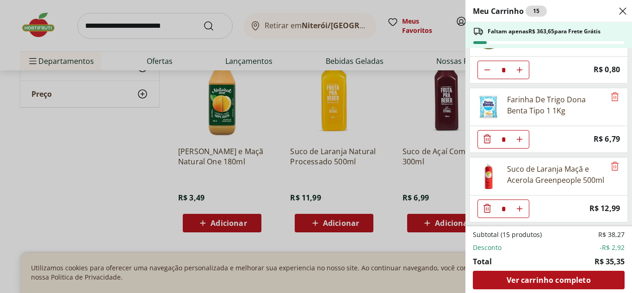
click at [113, 181] on div "Meu Carrinho 15 Faltam apenas R$ 363,65 para Frete Grátis Batata Inglesa Unidad…" at bounding box center [316, 146] width 632 height 293
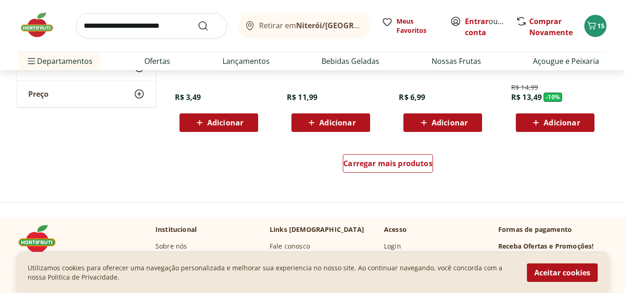
scroll to position [1307, 0]
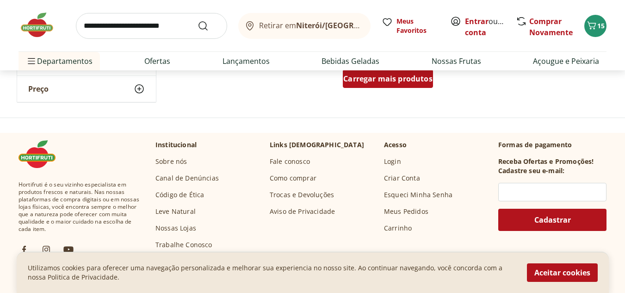
click at [383, 90] on link "Carregar mais produtos" at bounding box center [388, 80] width 90 height 22
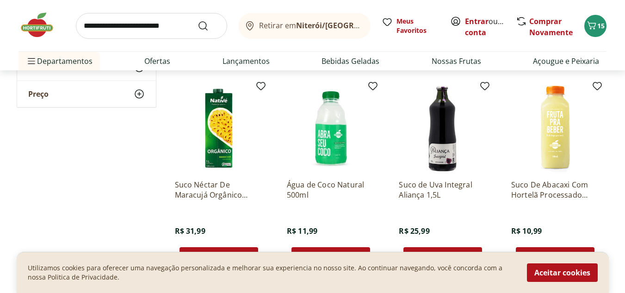
scroll to position [1353, 0]
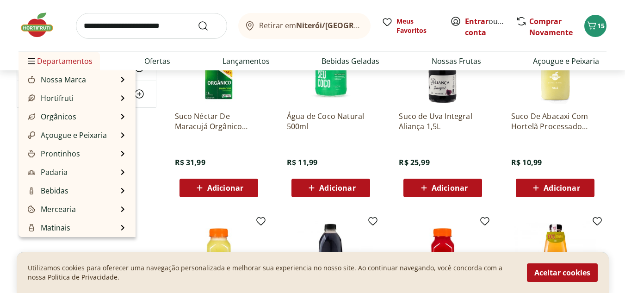
click at [48, 59] on span "Departamentos" at bounding box center [59, 61] width 67 height 22
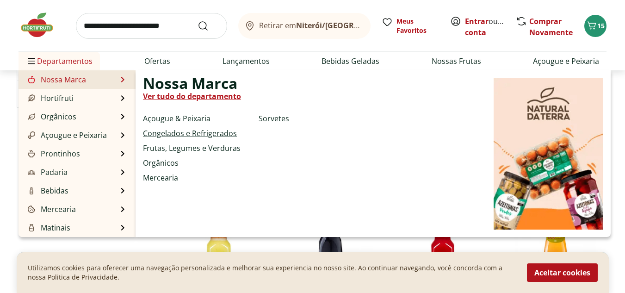
click at [196, 137] on link "Congelados e Refrigerados" at bounding box center [190, 133] width 94 height 11
select select "**********"
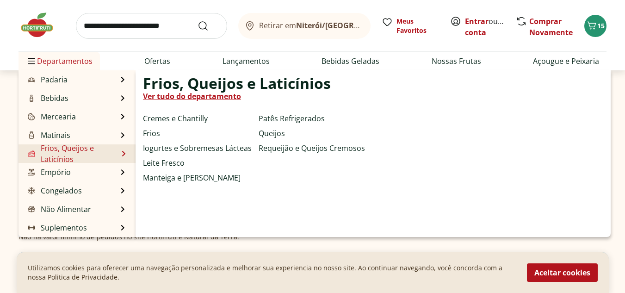
scroll to position [925, 0]
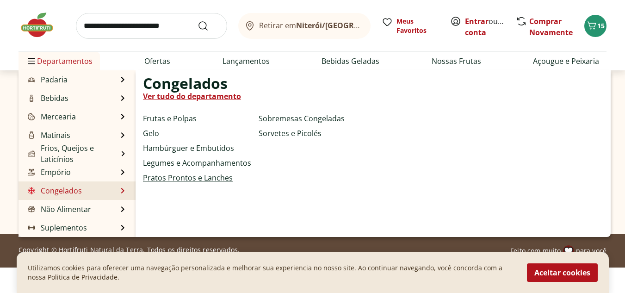
click at [173, 175] on link "Pratos Prontos e Lanches" at bounding box center [188, 177] width 90 height 11
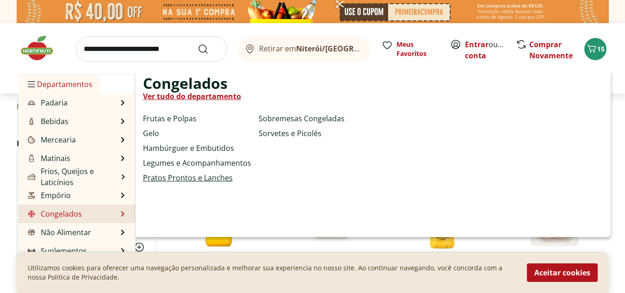
select select "**********"
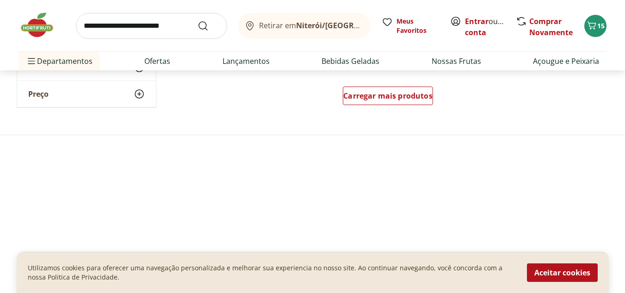
scroll to position [694, 0]
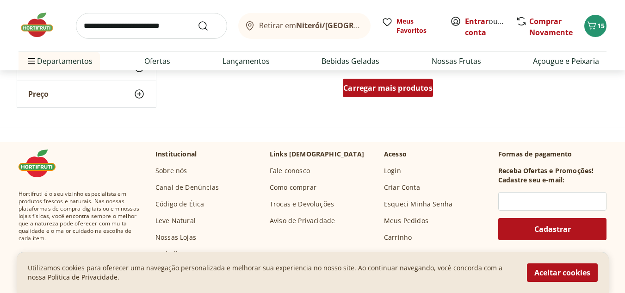
click at [368, 96] on div "Carregar mais produtos" at bounding box center [388, 88] width 90 height 19
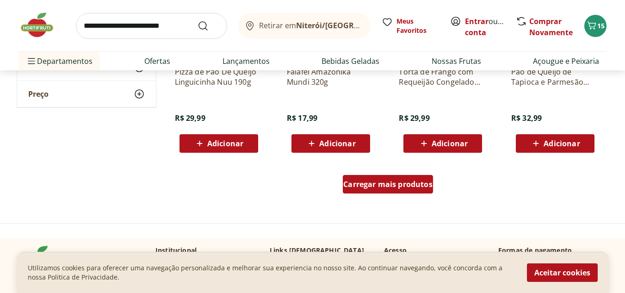
scroll to position [1203, 0]
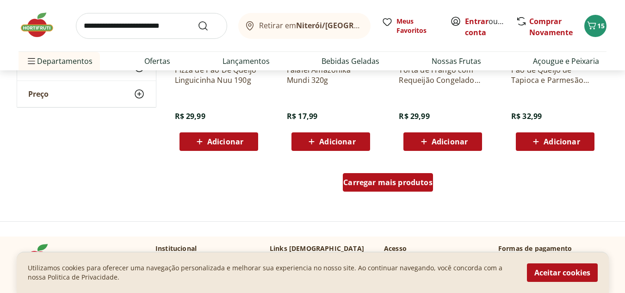
click at [395, 179] on span "Carregar mais produtos" at bounding box center [387, 182] width 89 height 7
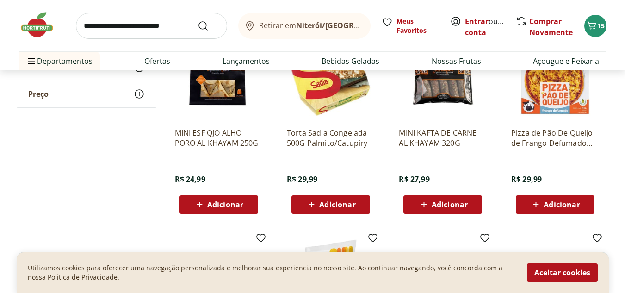
scroll to position [1342, 0]
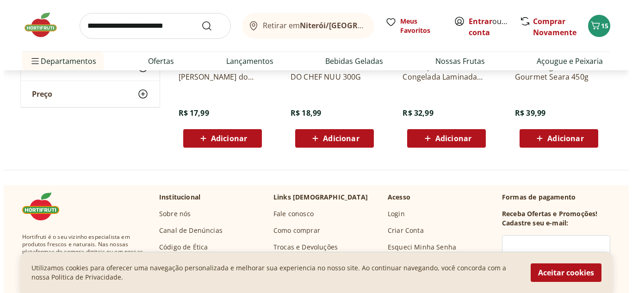
scroll to position [1712, 0]
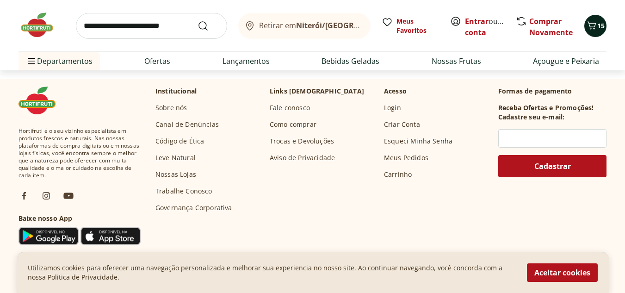
click at [595, 31] on span "Carrinho" at bounding box center [591, 26] width 11 height 12
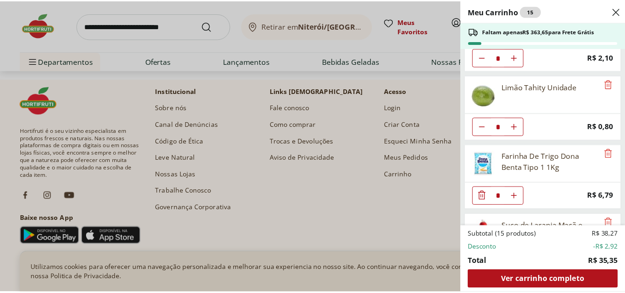
scroll to position [242, 0]
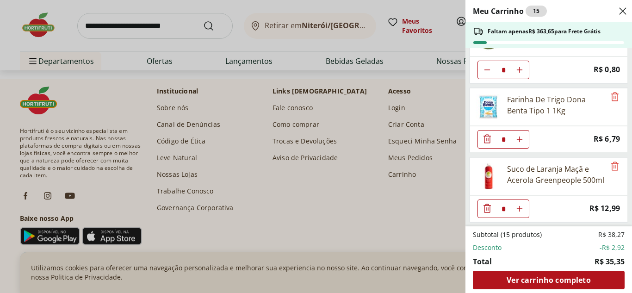
click at [140, 20] on div "Meu Carrinho 15 Faltam apenas R$ 363,65 para Frete Grátis Batata Inglesa Unidad…" at bounding box center [316, 146] width 632 height 293
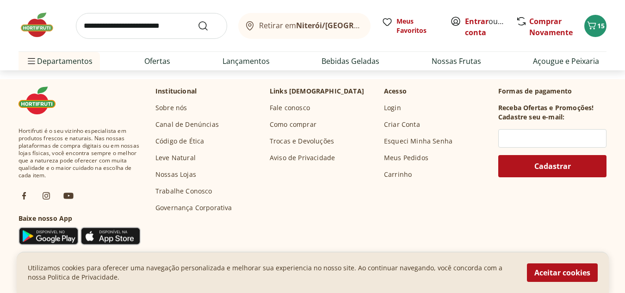
click at [155, 28] on input "search" at bounding box center [151, 26] width 151 height 26
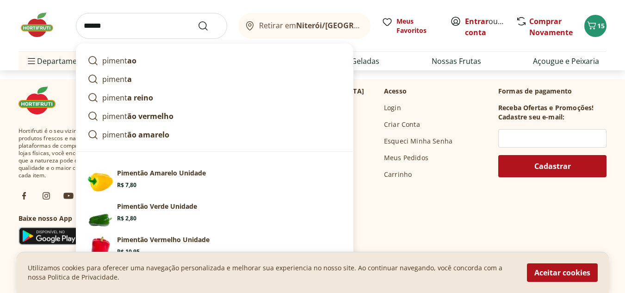
type input "*******"
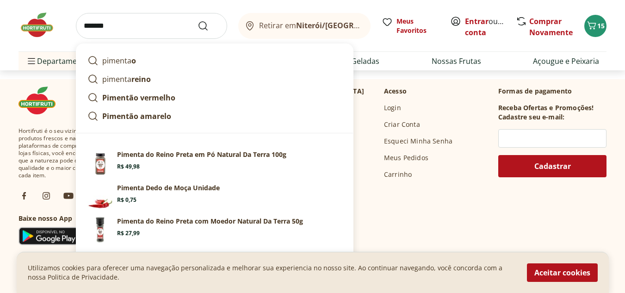
click button "Submit Search" at bounding box center [209, 25] width 22 height 11
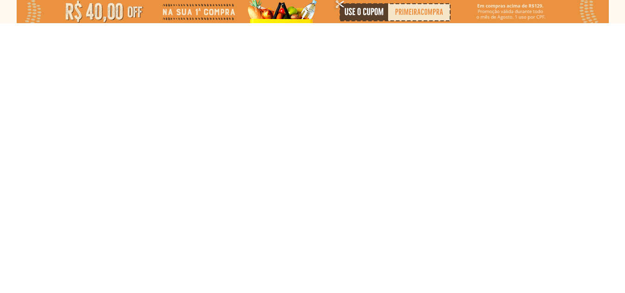
select select "**********"
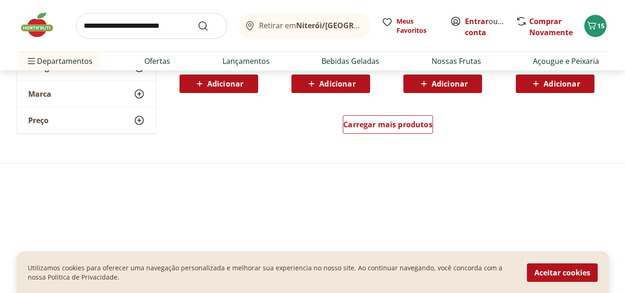
scroll to position [694, 0]
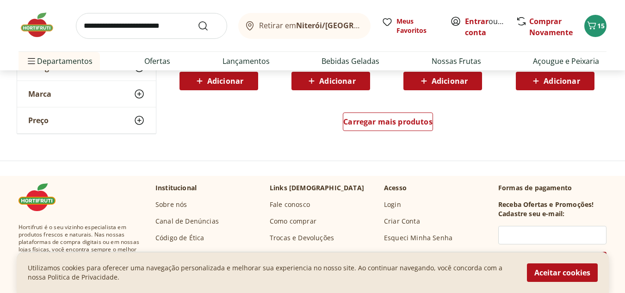
click at [149, 29] on input "search" at bounding box center [151, 26] width 151 height 26
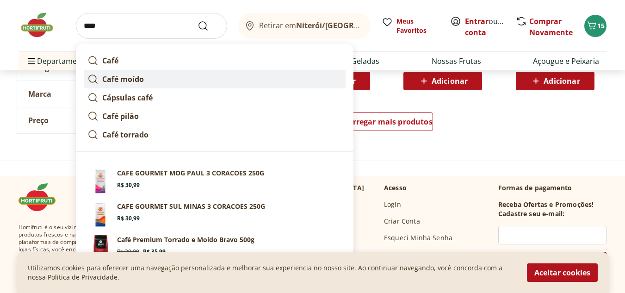
click at [141, 80] on strong "Café moído" at bounding box center [123, 79] width 42 height 10
type input "**********"
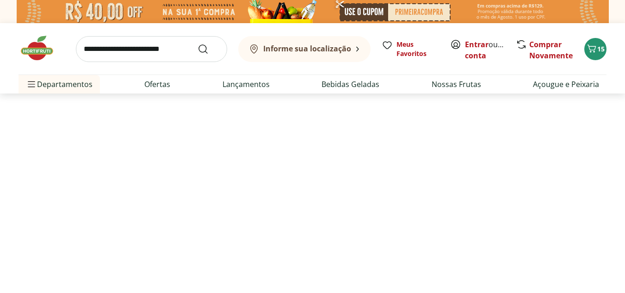
select select "**********"
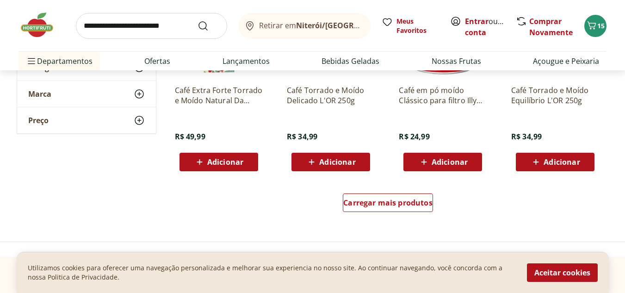
scroll to position [694, 0]
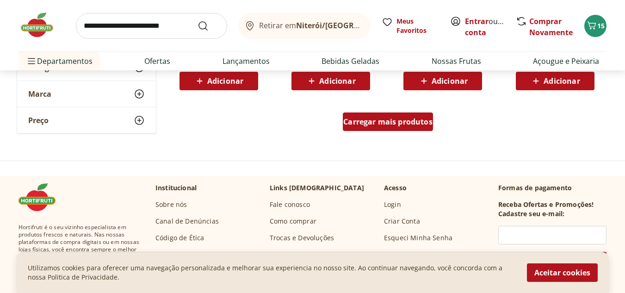
click at [354, 129] on div "Carregar mais produtos" at bounding box center [388, 121] width 90 height 19
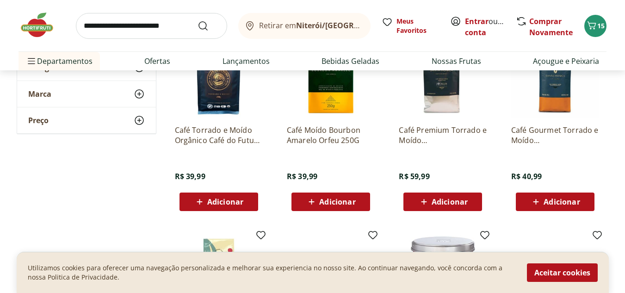
scroll to position [324, 0]
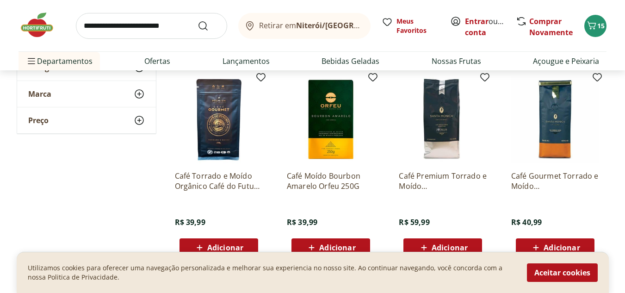
click at [115, 31] on input "search" at bounding box center [151, 26] width 151 height 26
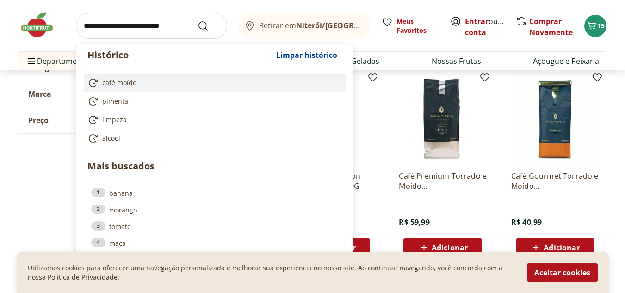
click at [120, 74] on li "café moído" at bounding box center [215, 83] width 262 height 19
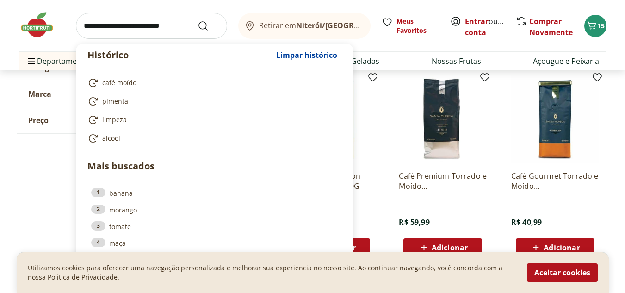
click at [129, 69] on ol "café moído pimenta limpeza alcool" at bounding box center [214, 110] width 277 height 89
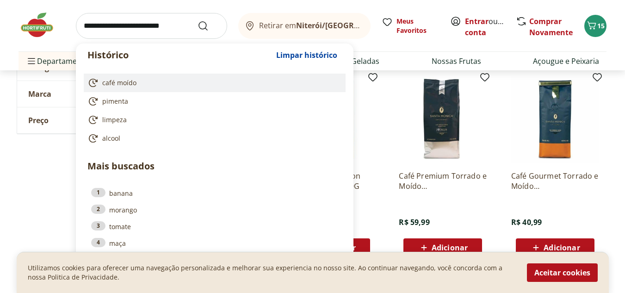
click at [130, 81] on span "café moído" at bounding box center [119, 82] width 34 height 9
type input "**********"
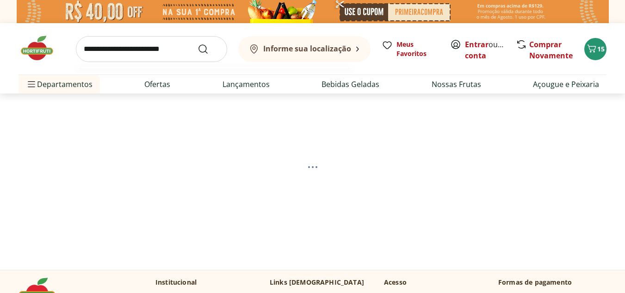
click at [106, 53] on input "search" at bounding box center [151, 49] width 151 height 26
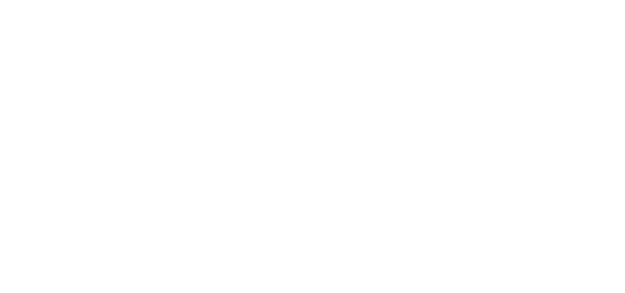
select select "**********"
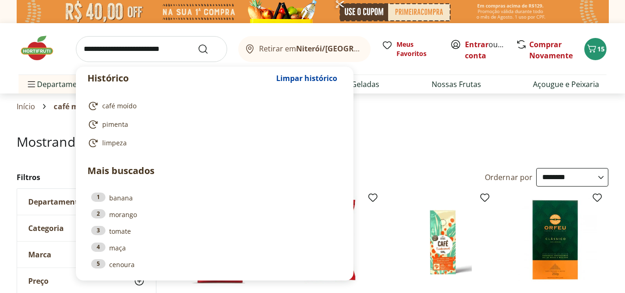
click at [106, 55] on input "search" at bounding box center [151, 49] width 151 height 26
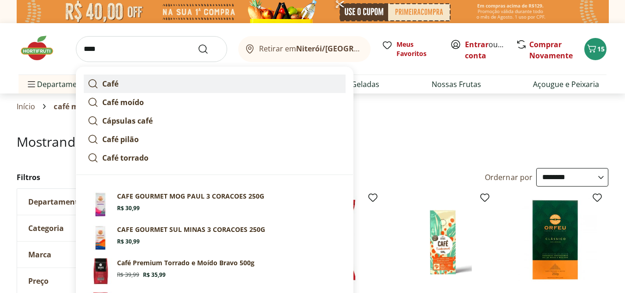
click at [123, 84] on link "Café" at bounding box center [215, 83] width 262 height 19
type input "****"
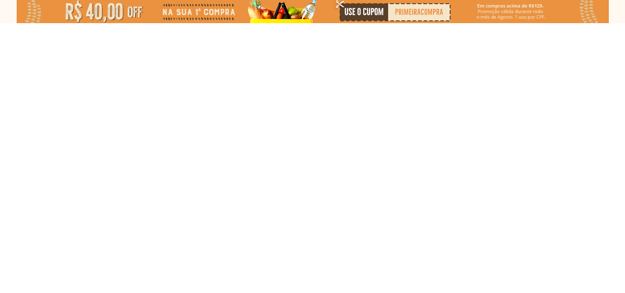
select select "**********"
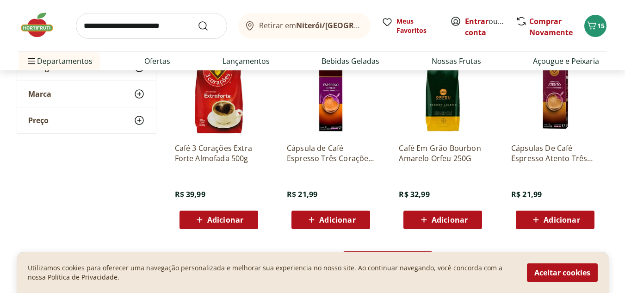
scroll to position [787, 0]
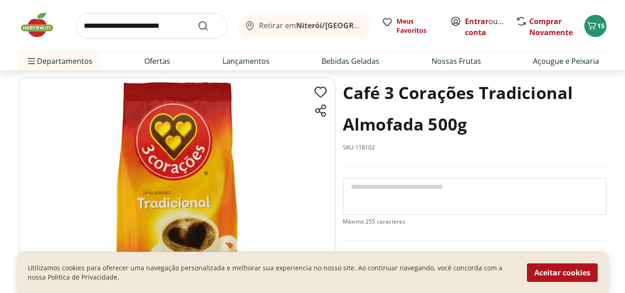
scroll to position [46, 0]
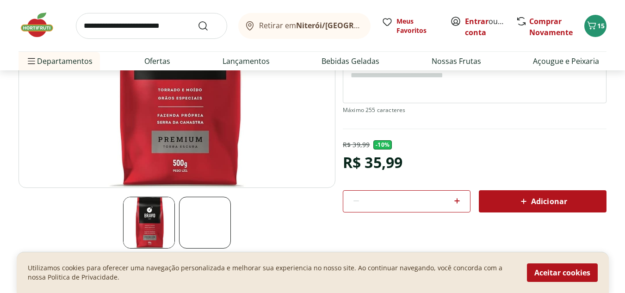
scroll to position [139, 0]
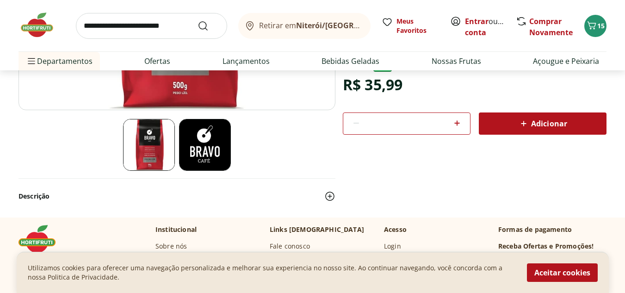
click at [194, 160] on img at bounding box center [205, 145] width 52 height 52
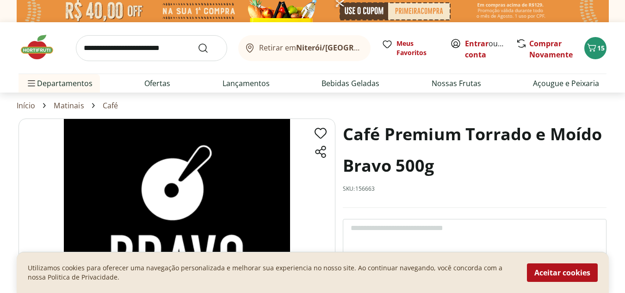
scroll to position [0, 0]
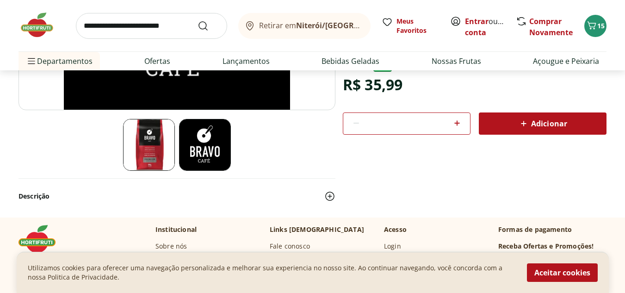
click at [136, 144] on img at bounding box center [149, 145] width 52 height 52
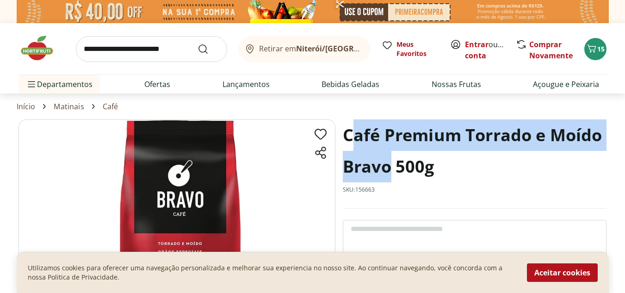
drag, startPoint x: 348, startPoint y: 134, endPoint x: 388, endPoint y: 165, distance: 50.2
click at [388, 165] on h1 "Café Premium Torrado e Moído Bravo 500g" at bounding box center [475, 150] width 264 height 63
click at [391, 166] on h1 "Café Premium Torrado e Moído Bravo 500g" at bounding box center [475, 150] width 264 height 63
drag, startPoint x: 391, startPoint y: 166, endPoint x: 352, endPoint y: 137, distance: 48.3
click at [352, 137] on h1 "Café Premium Torrado e Moído Bravo 500g" at bounding box center [475, 150] width 264 height 63
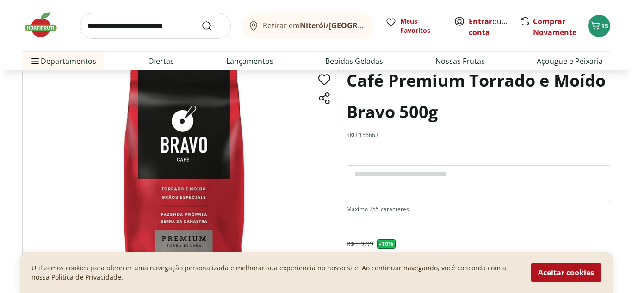
scroll to position [46, 0]
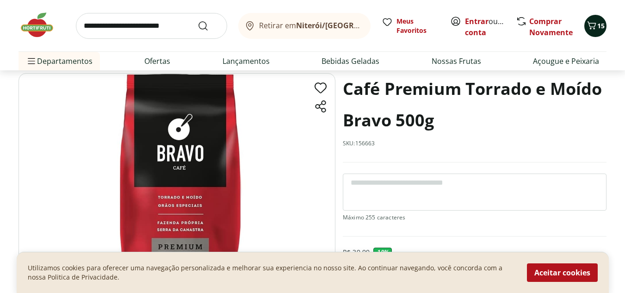
click at [592, 29] on icon "Carrinho" at bounding box center [591, 25] width 11 height 11
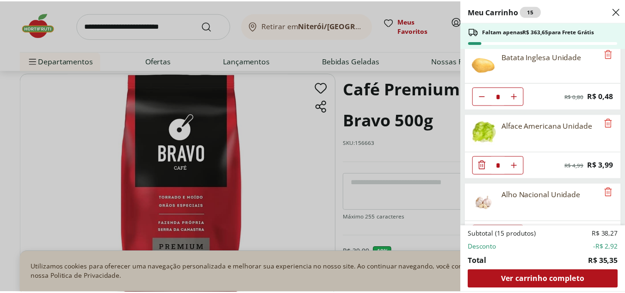
scroll to position [0, 0]
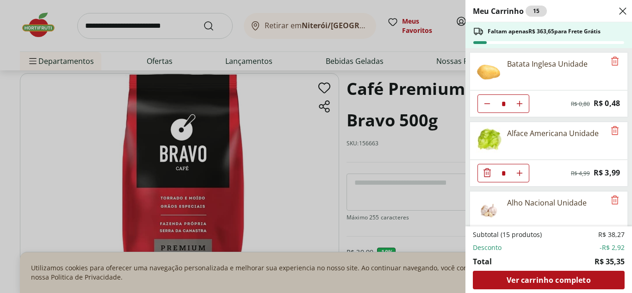
click at [395, 130] on div "Meu Carrinho 15 Faltam apenas R$ 363,65 para Frete Grátis Batata Inglesa Unidad…" at bounding box center [316, 146] width 632 height 293
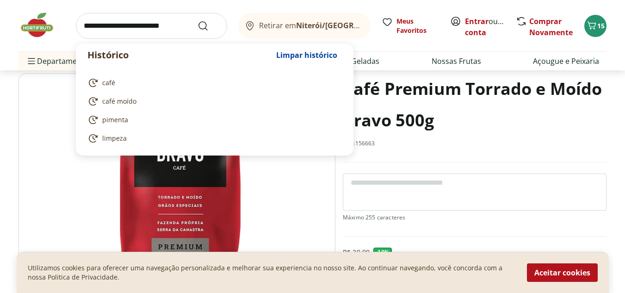
click at [137, 26] on input "search" at bounding box center [151, 26] width 151 height 26
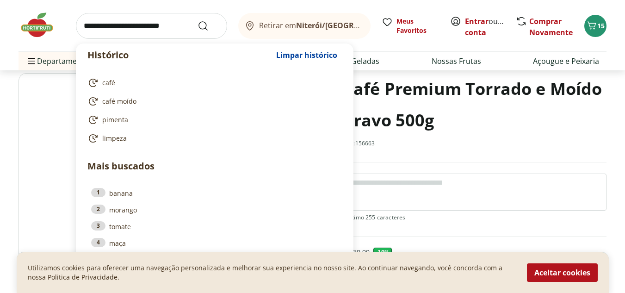
click at [157, 26] on input "search" at bounding box center [151, 26] width 151 height 26
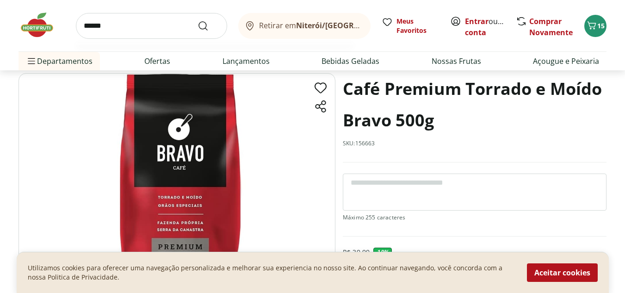
type input "******"
click at [198, 20] on button "Submit Search" at bounding box center [209, 25] width 22 height 11
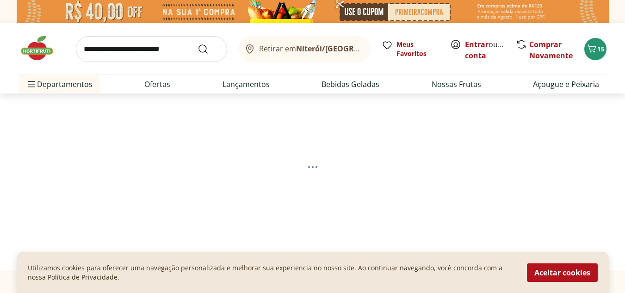
select select "**********"
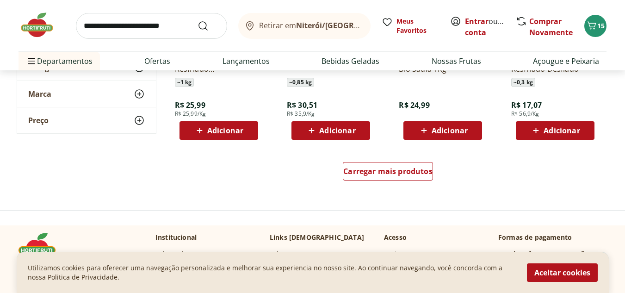
scroll to position [648, 0]
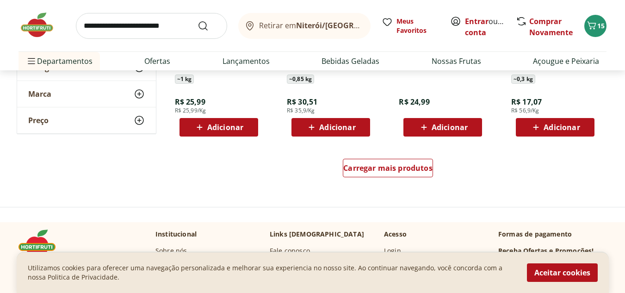
click at [159, 35] on input "search" at bounding box center [151, 26] width 151 height 26
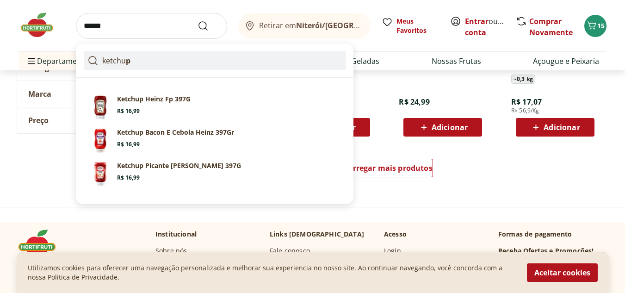
click at [123, 64] on p "ketchu p" at bounding box center [116, 60] width 28 height 11
type input "*******"
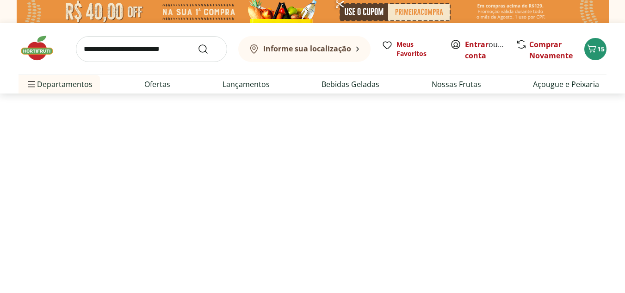
select select "**********"
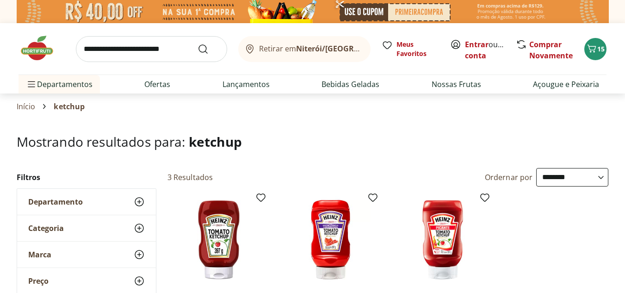
scroll to position [139, 0]
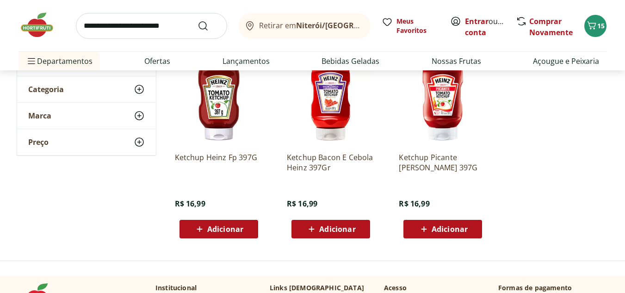
drag, startPoint x: 170, startPoint y: 19, endPoint x: 176, endPoint y: 21, distance: 5.9
click at [170, 19] on input "search" at bounding box center [151, 26] width 151 height 26
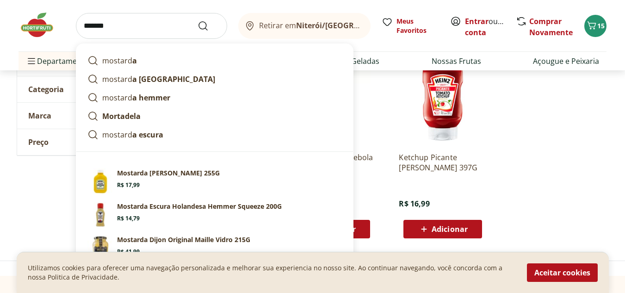
type input "********"
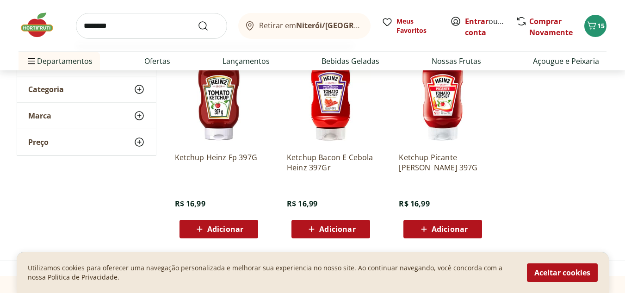
click button "Submit Search" at bounding box center [209, 25] width 22 height 11
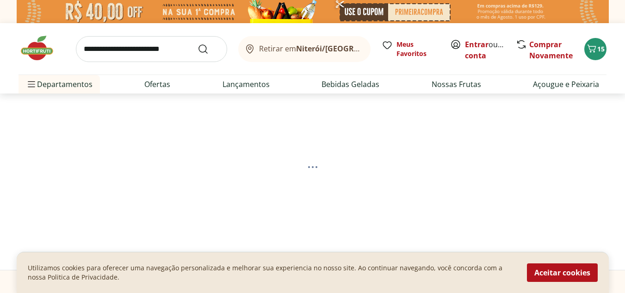
select select "**********"
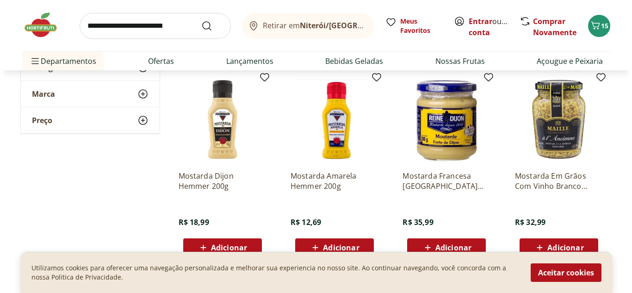
scroll to position [555, 0]
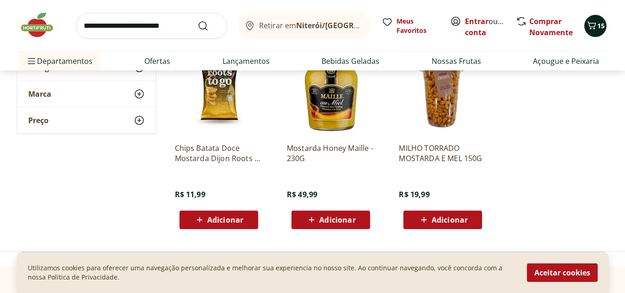
click at [589, 25] on icon "Carrinho" at bounding box center [591, 25] width 11 height 11
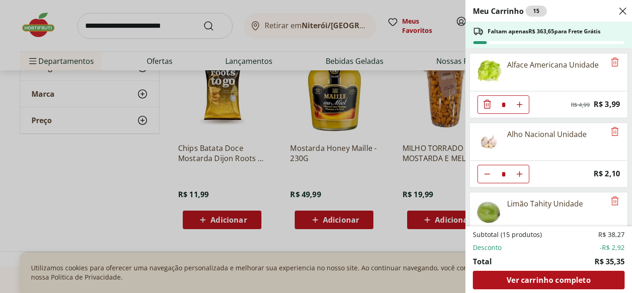
scroll to position [139, 0]
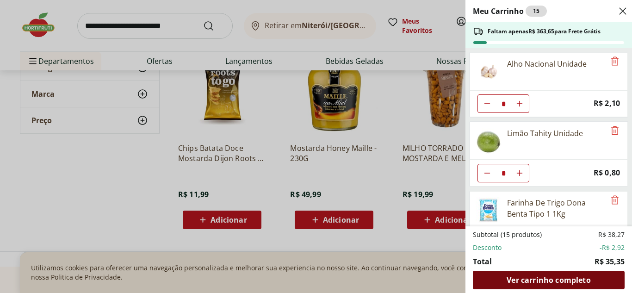
click at [536, 280] on span "Ver carrinho completo" at bounding box center [549, 279] width 84 height 7
